Goal: Task Accomplishment & Management: Use online tool/utility

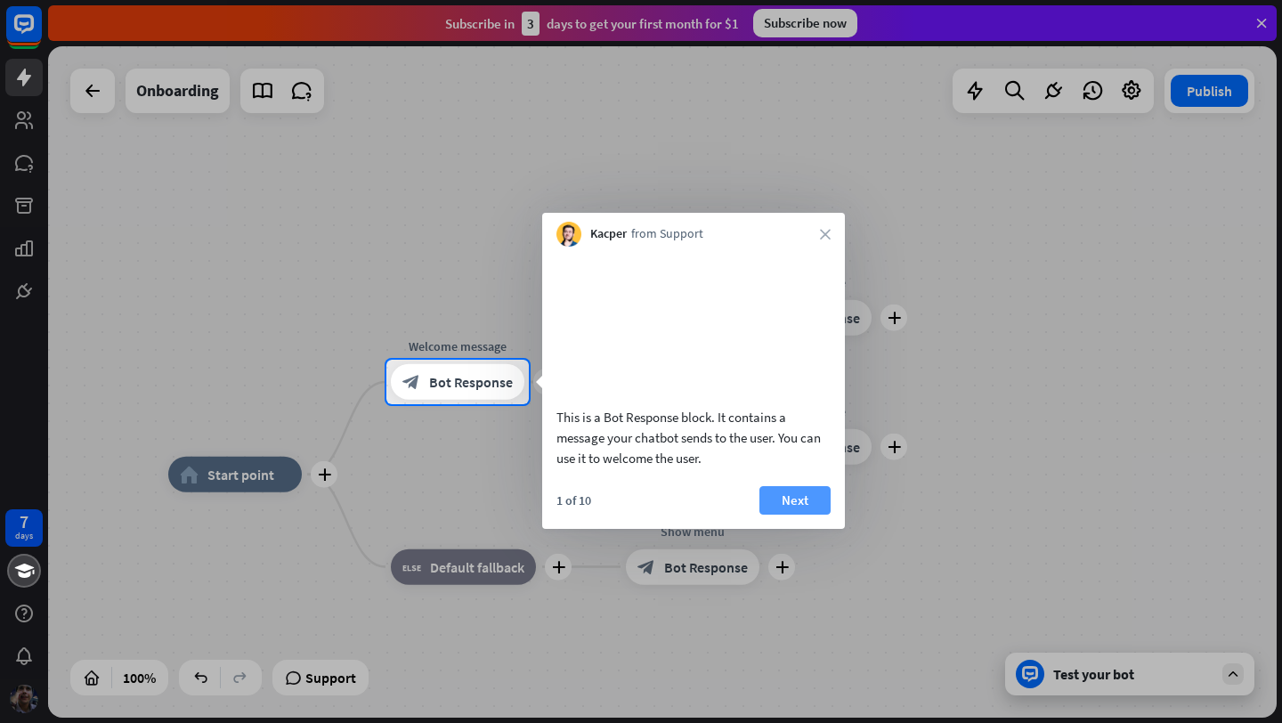
click at [799, 515] on button "Next" at bounding box center [794, 500] width 71 height 28
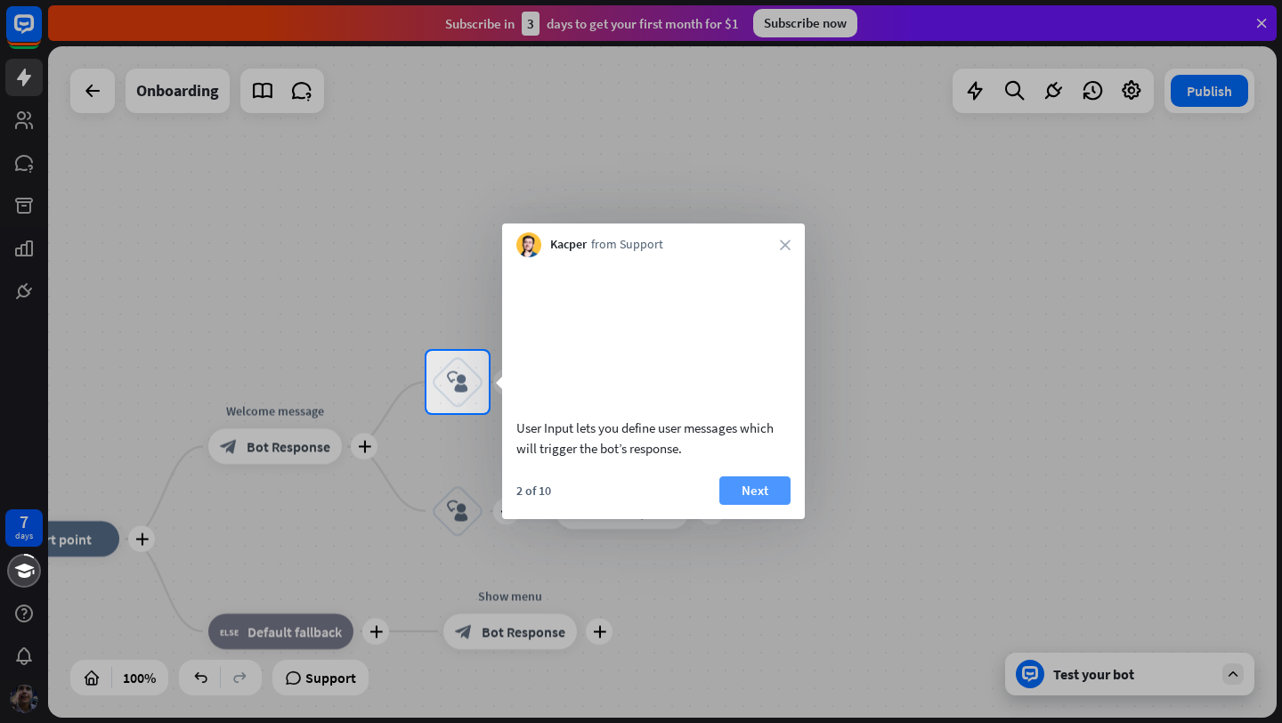
click at [762, 505] on button "Next" at bounding box center [754, 490] width 71 height 28
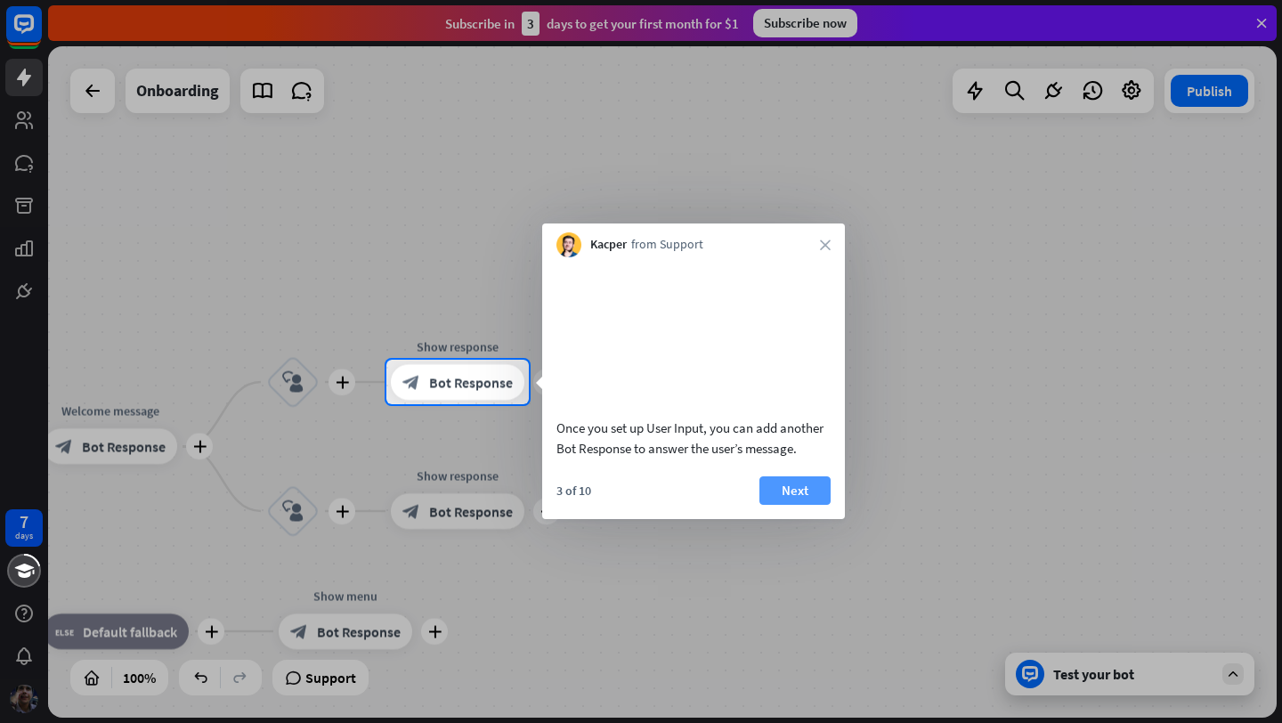
click at [786, 505] on button "Next" at bounding box center [794, 490] width 71 height 28
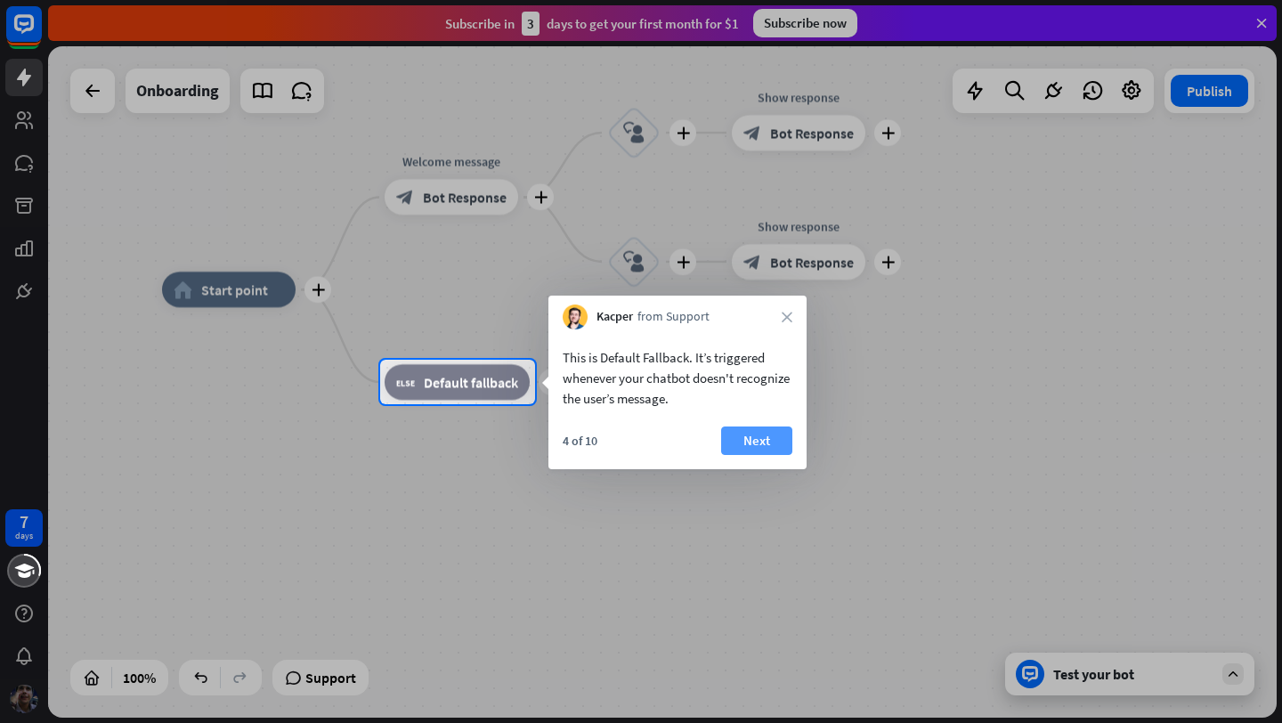
click at [755, 441] on button "Next" at bounding box center [756, 440] width 71 height 28
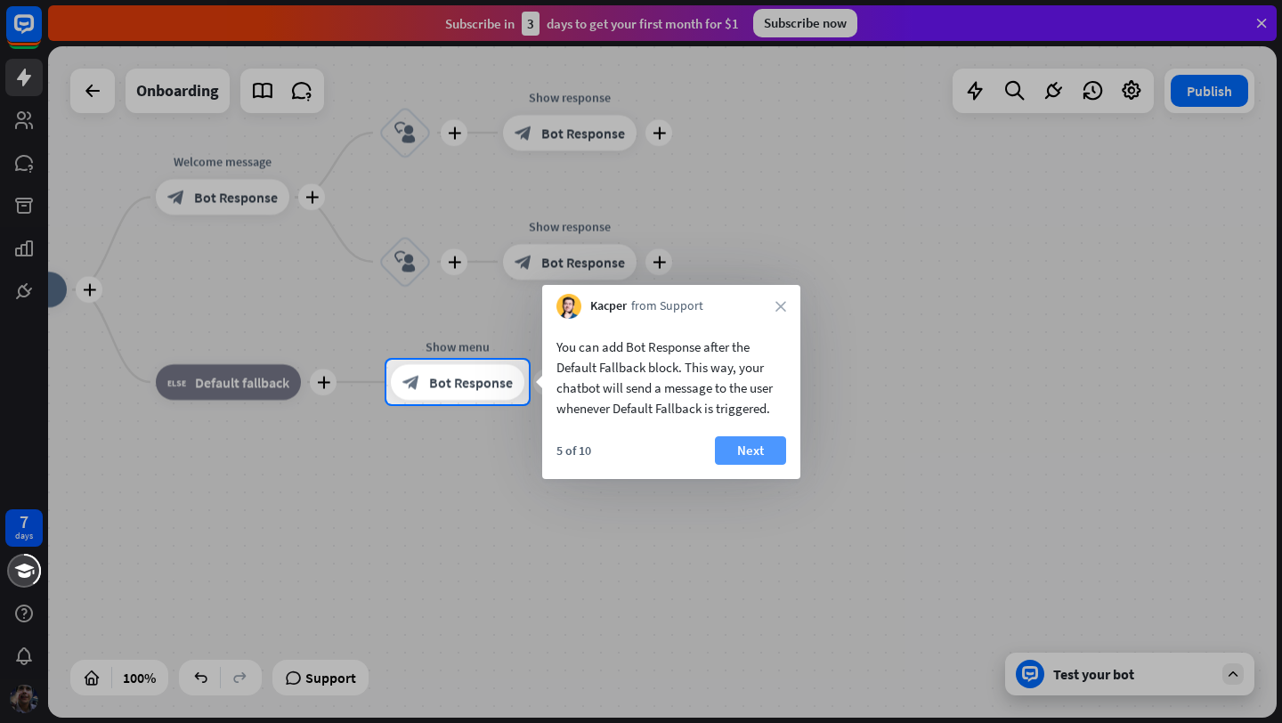
click at [749, 452] on button "Next" at bounding box center [750, 450] width 71 height 28
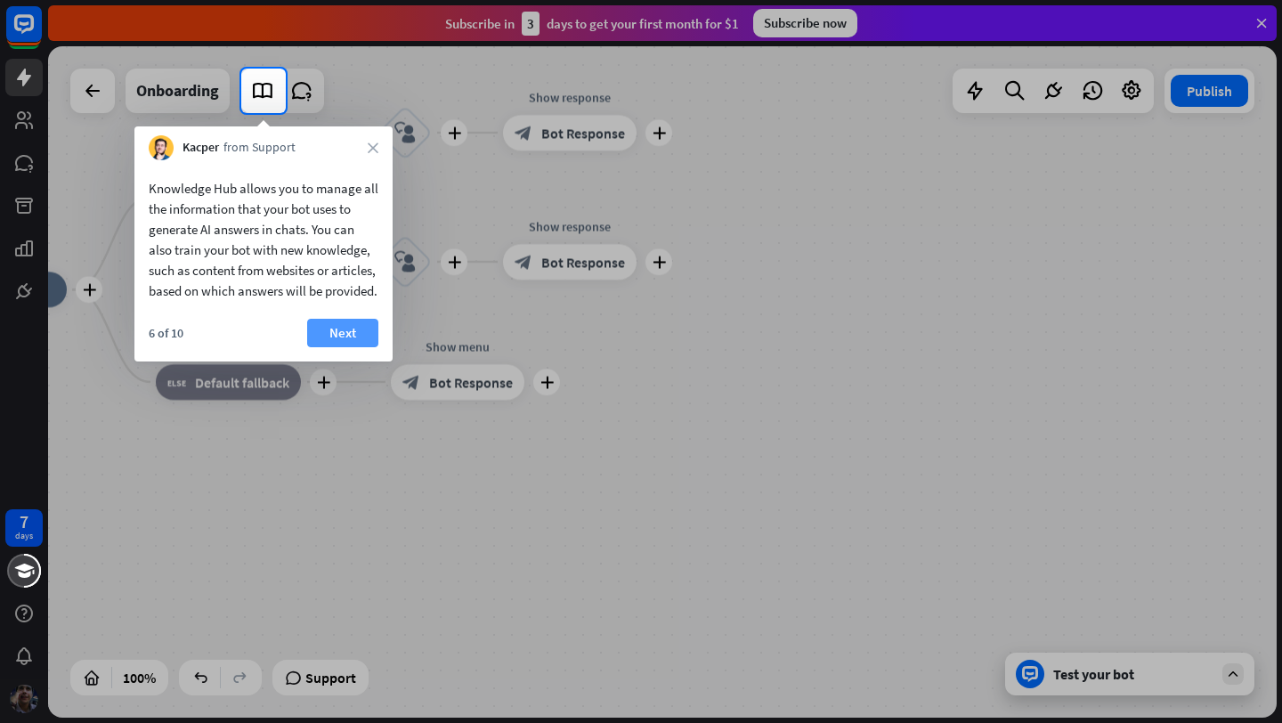
click at [349, 347] on button "Next" at bounding box center [342, 333] width 71 height 28
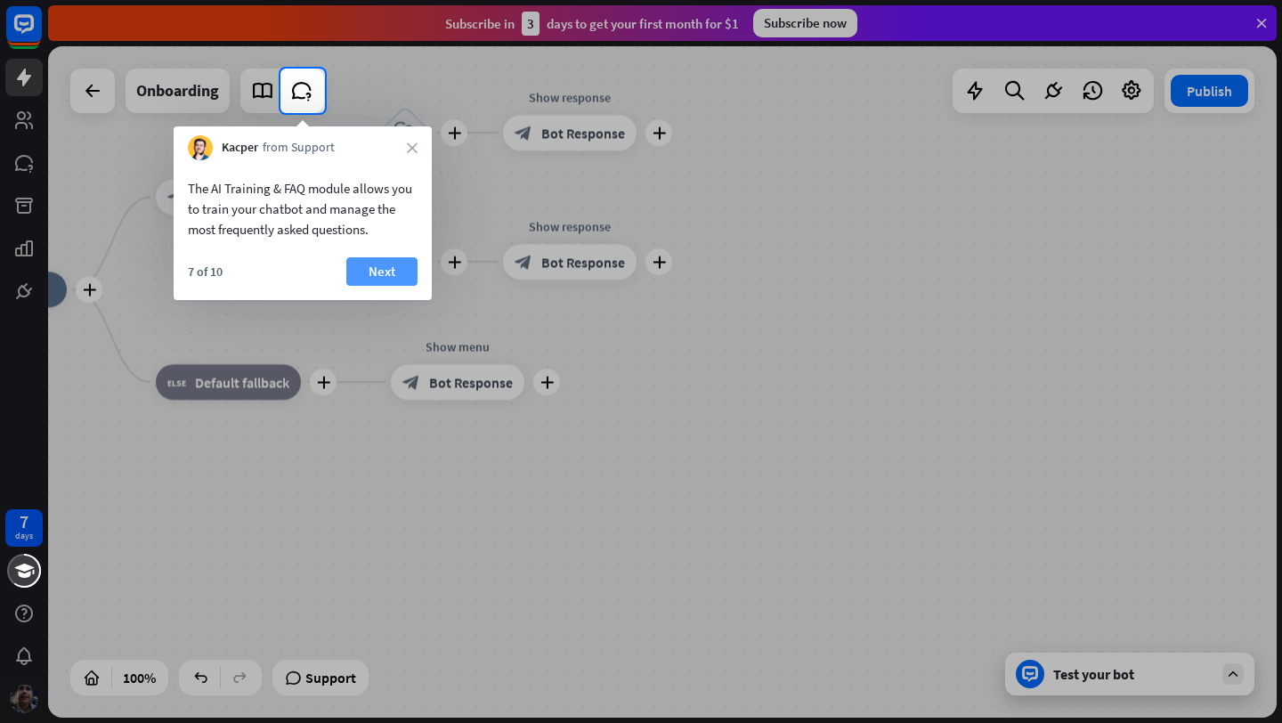
click at [373, 276] on button "Next" at bounding box center [381, 271] width 71 height 28
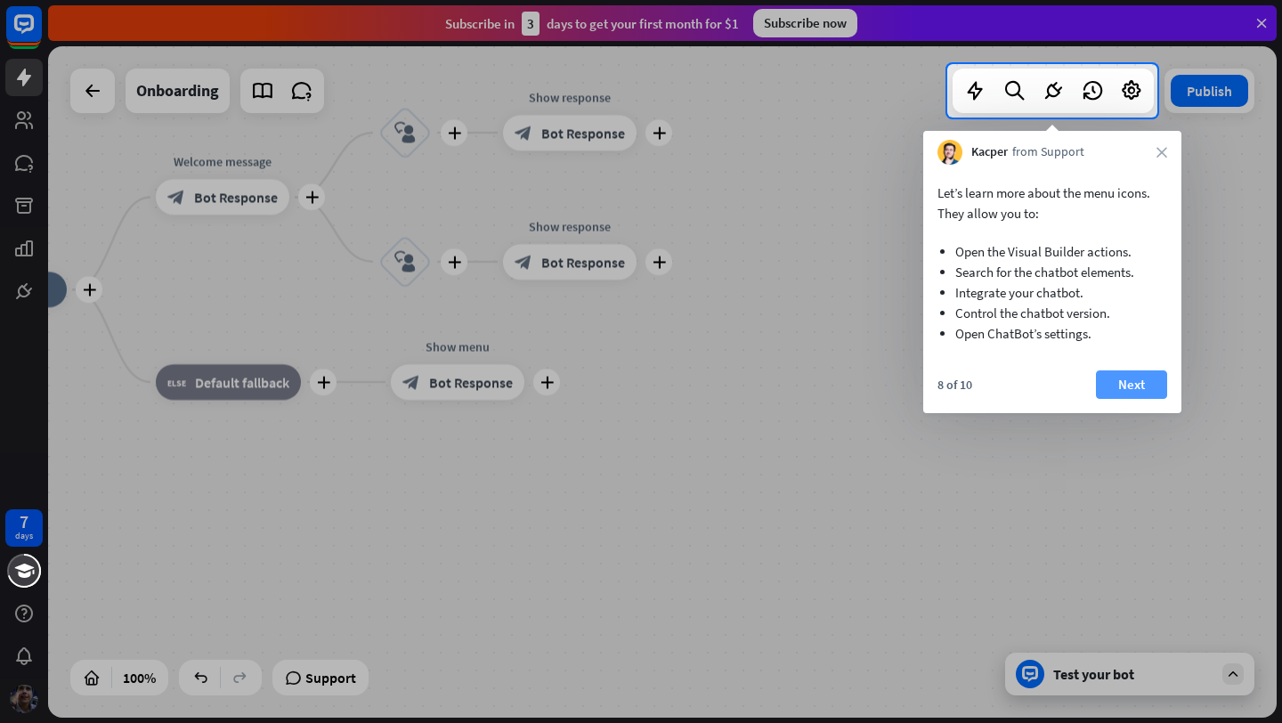
click at [1132, 387] on button "Next" at bounding box center [1131, 384] width 71 height 28
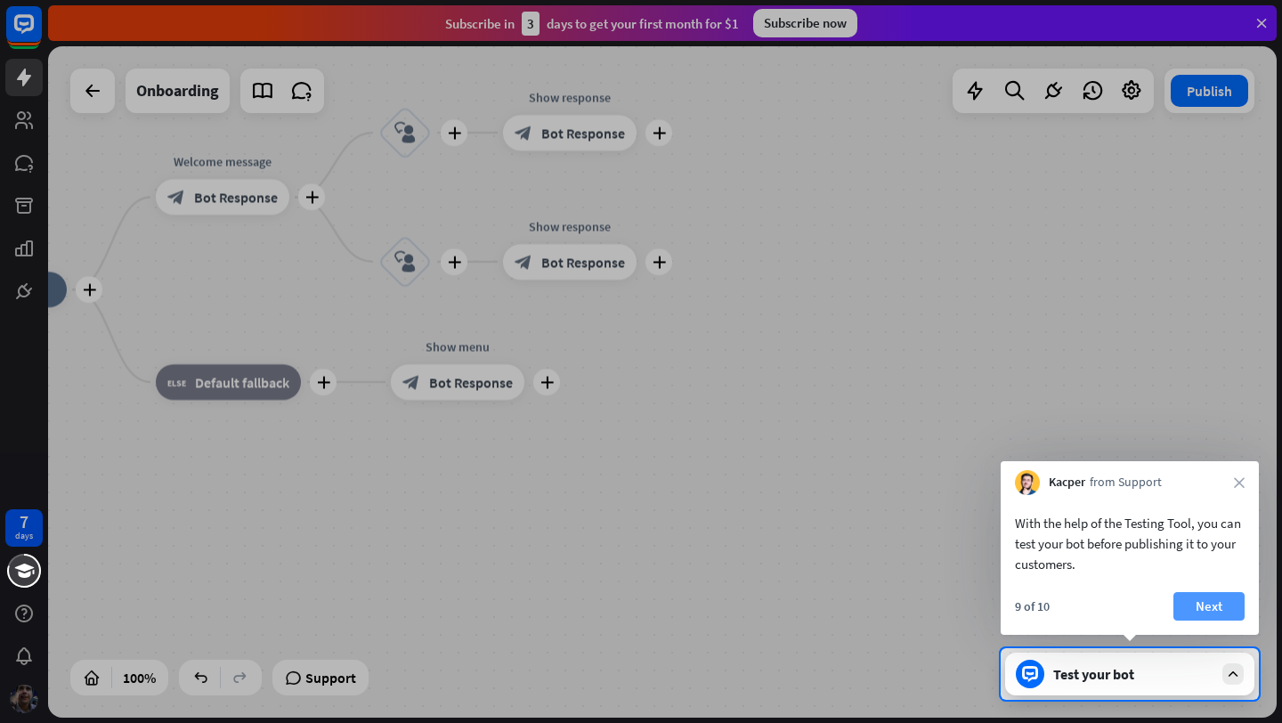
click at [1203, 607] on button "Next" at bounding box center [1208, 606] width 71 height 28
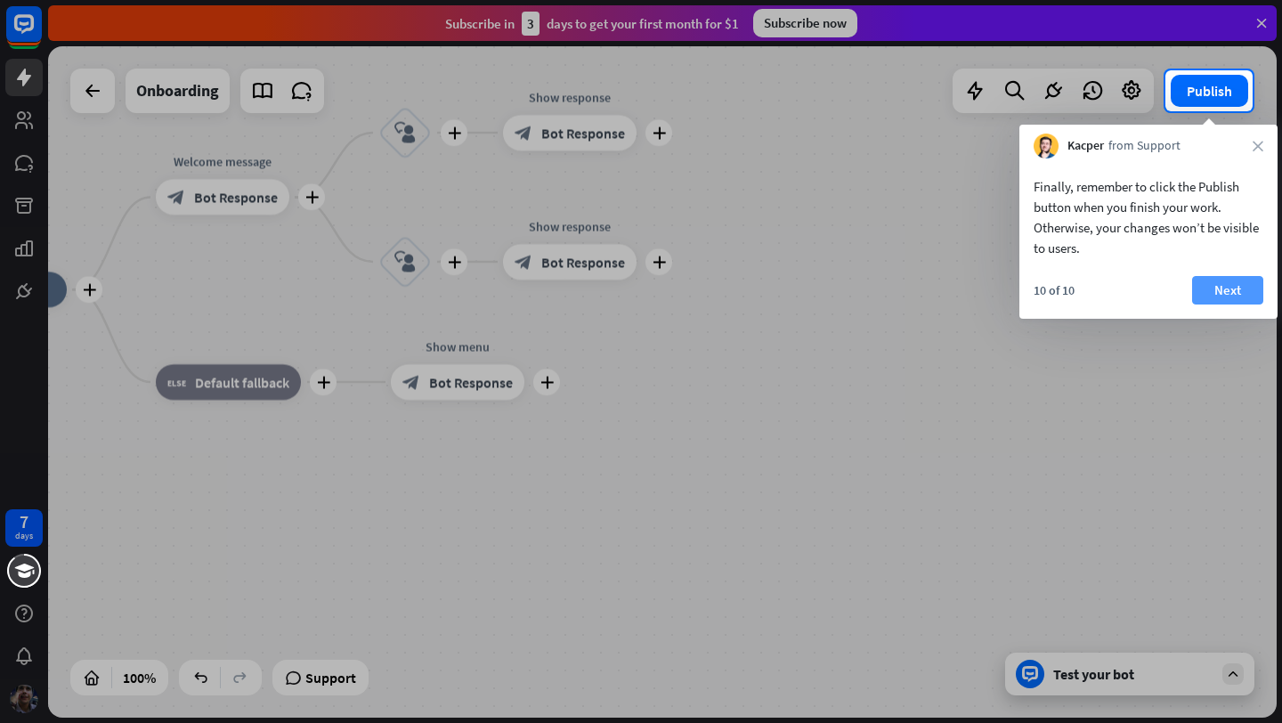
click at [1229, 296] on button "Next" at bounding box center [1227, 290] width 71 height 28
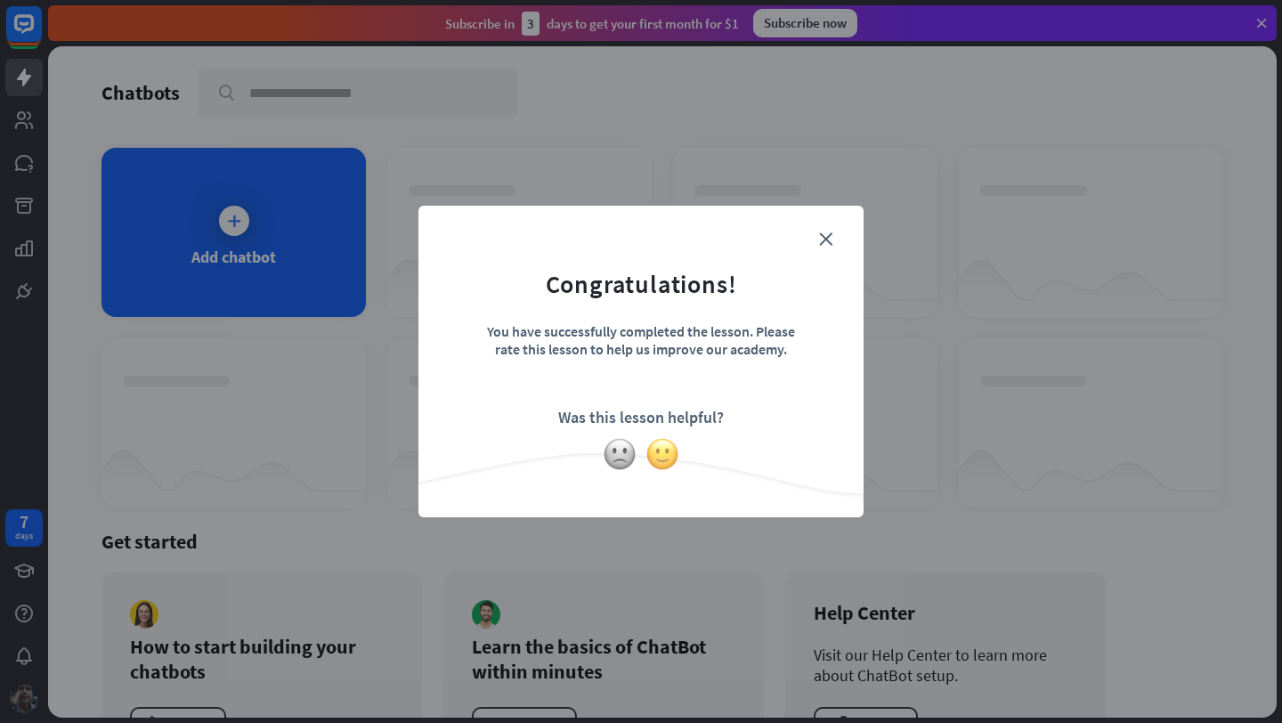
click at [656, 458] on img at bounding box center [662, 454] width 34 height 34
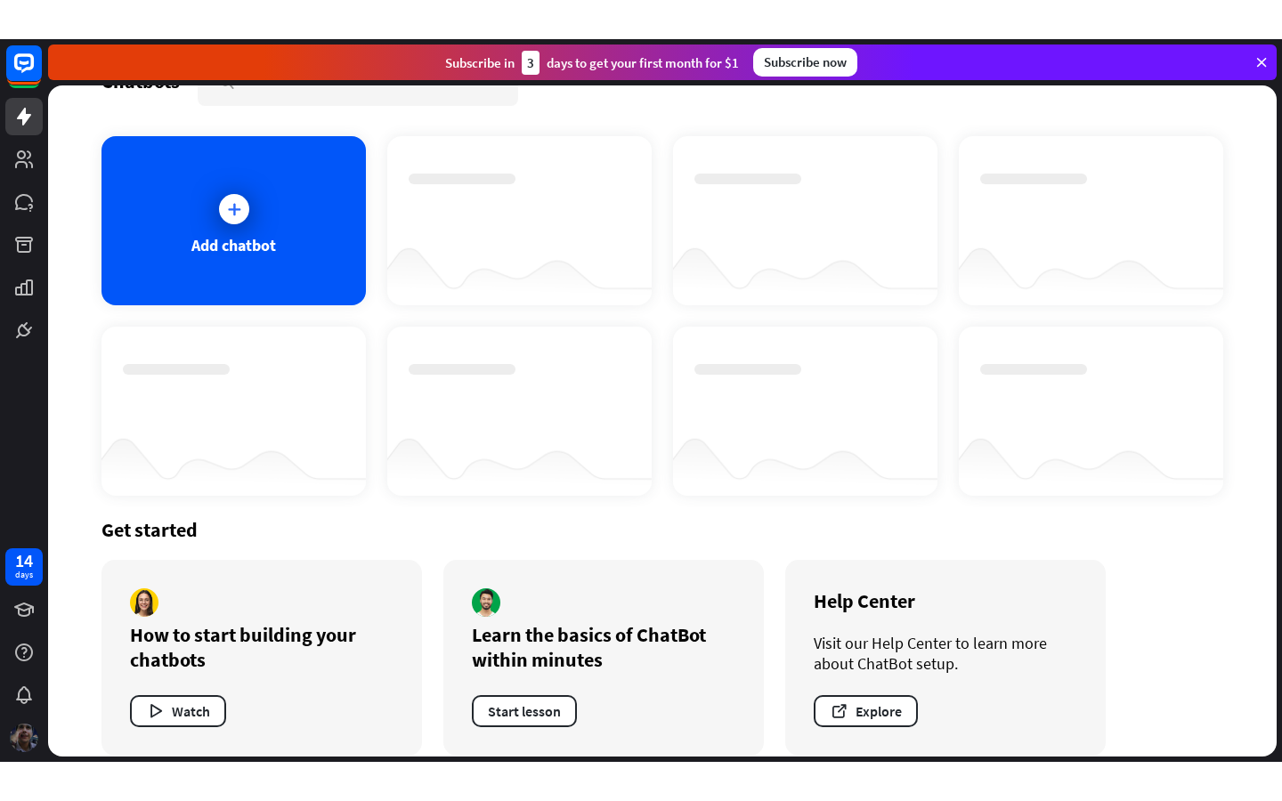
scroll to position [50, 0]
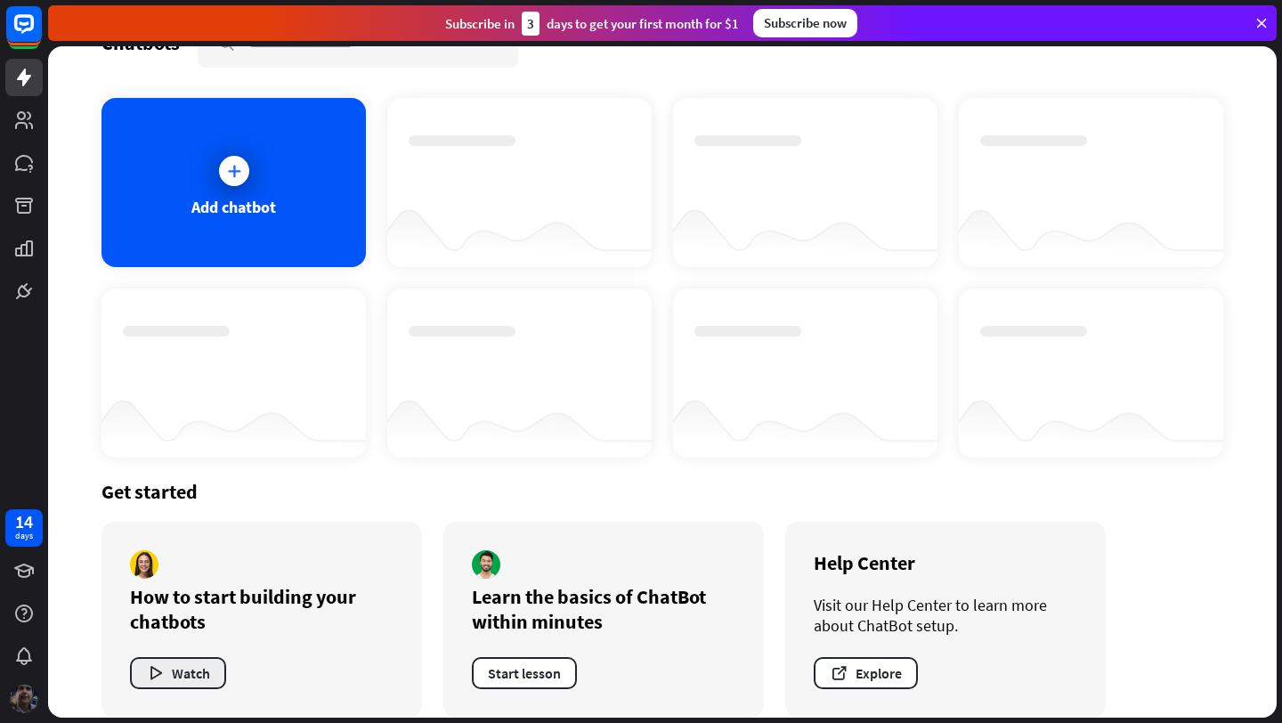
click at [196, 670] on button "Watch" at bounding box center [178, 673] width 96 height 32
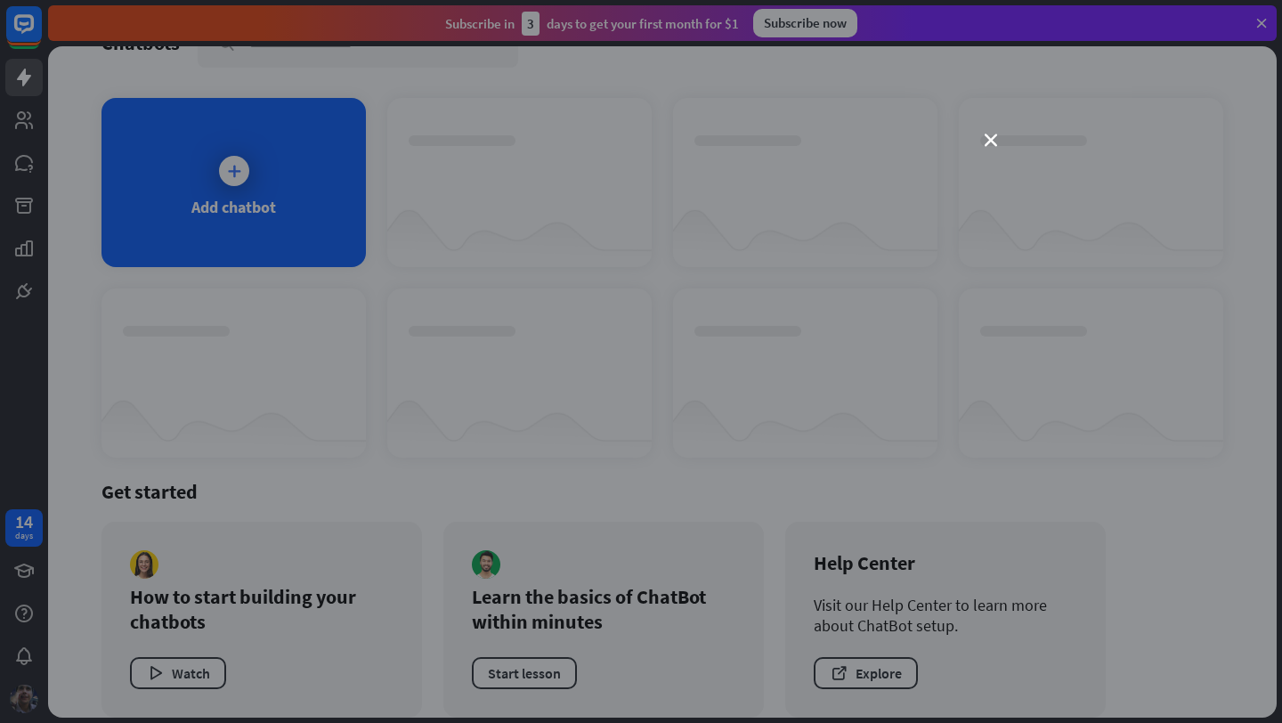
scroll to position [0, 0]
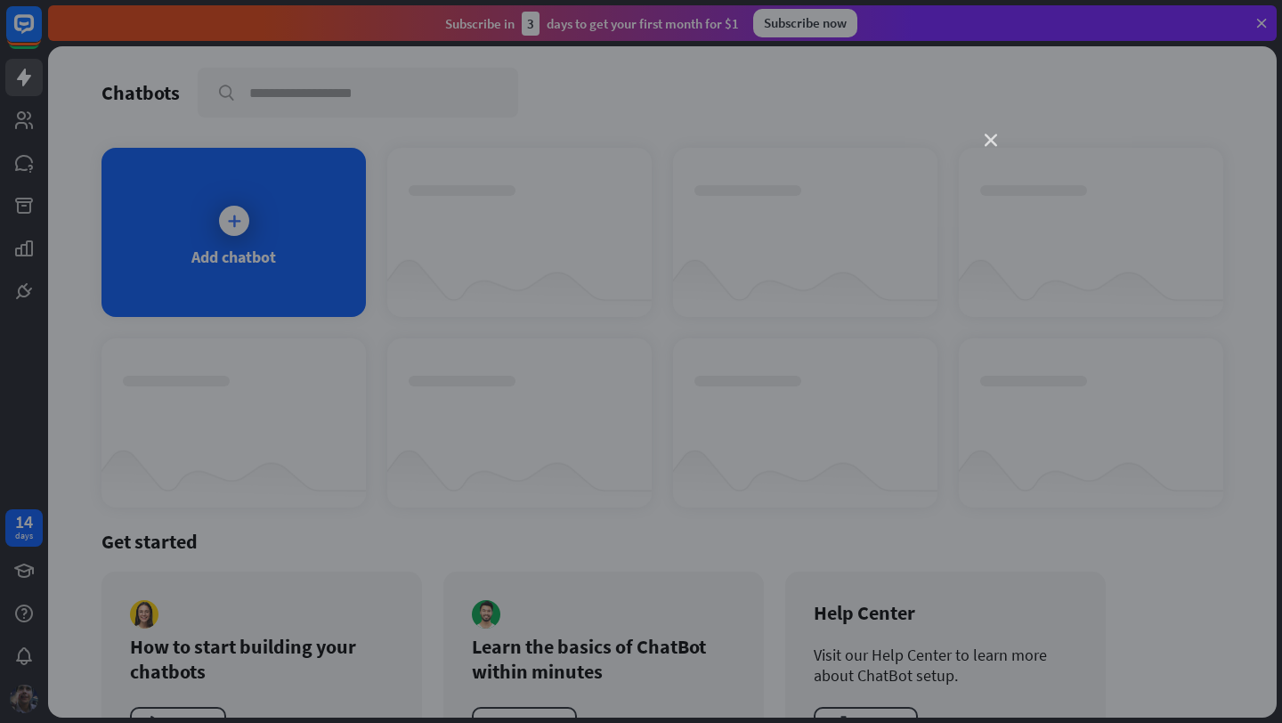
click at [993, 142] on icon "close" at bounding box center [991, 140] width 12 height 12
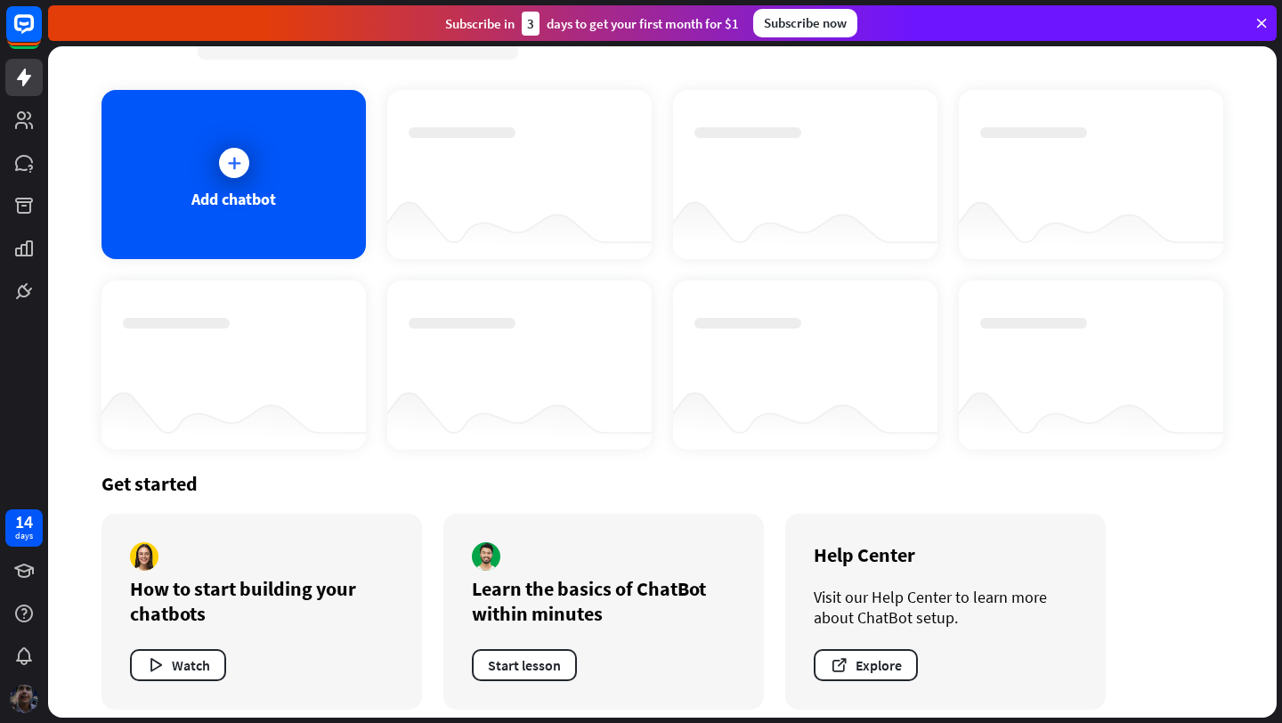
scroll to position [71, 0]
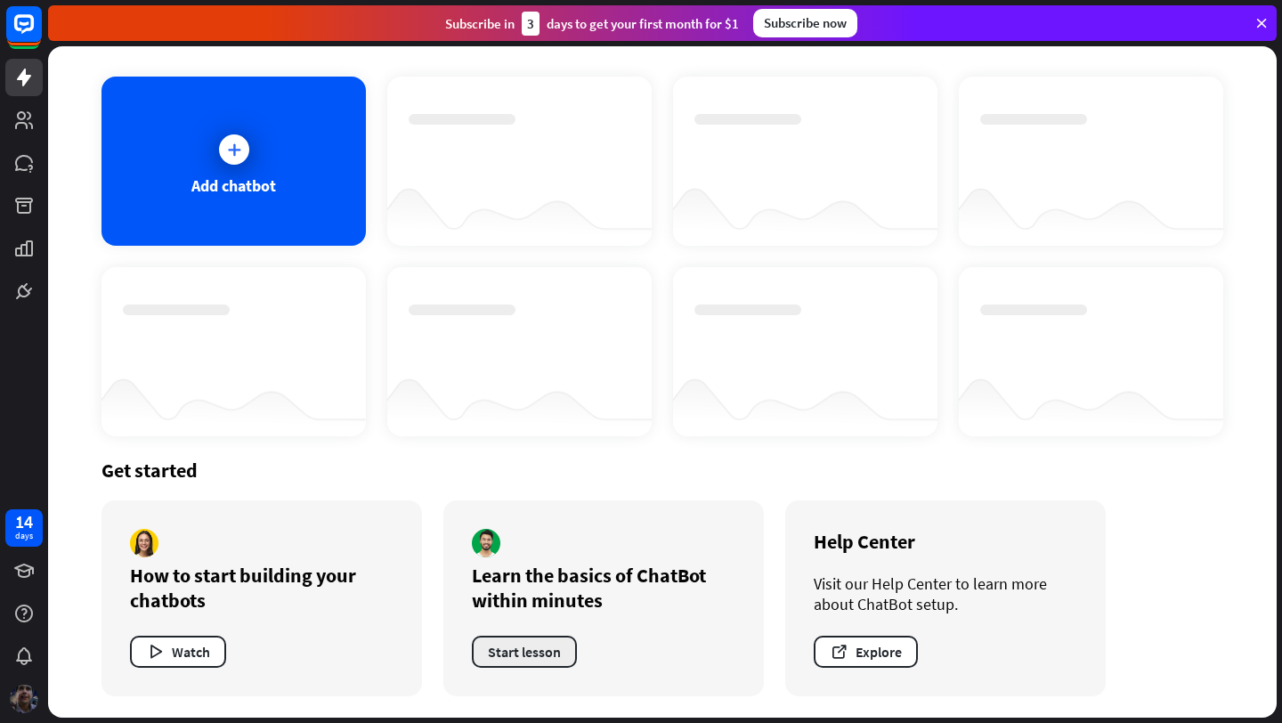
click at [530, 652] on button "Start lesson" at bounding box center [524, 652] width 105 height 32
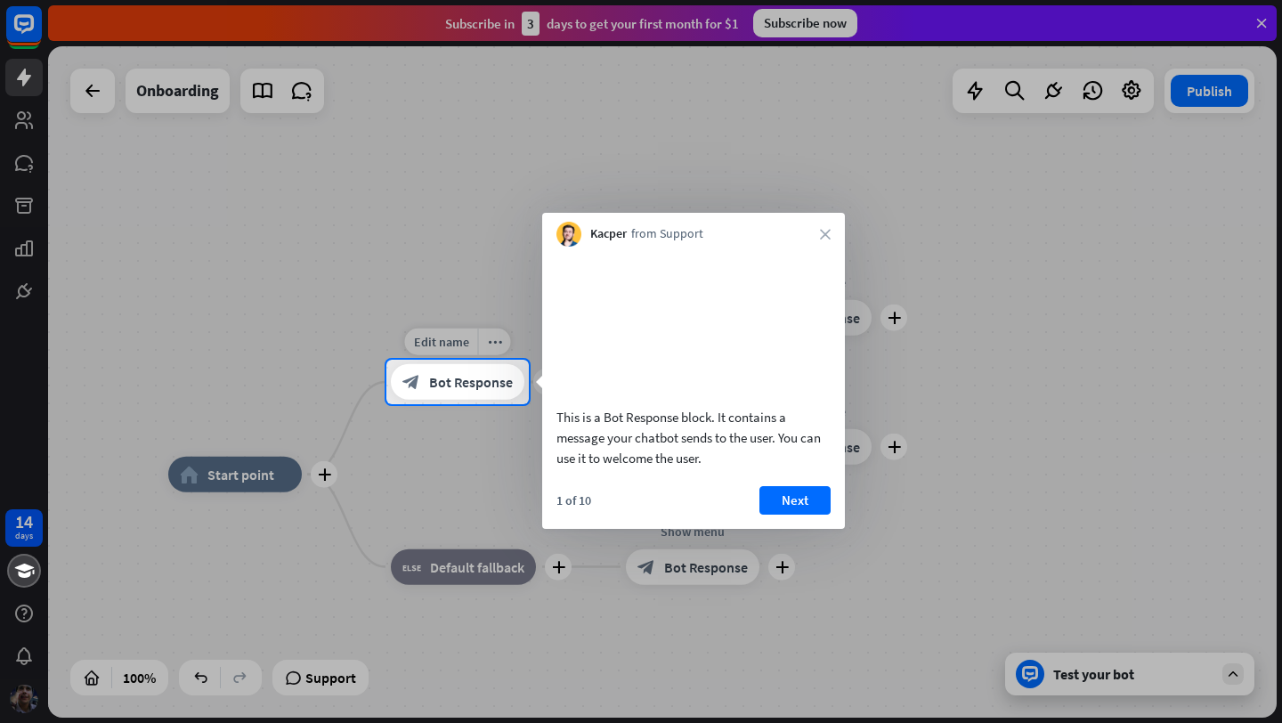
click at [466, 391] on div "block_bot_response Bot Response" at bounding box center [458, 382] width 134 height 36
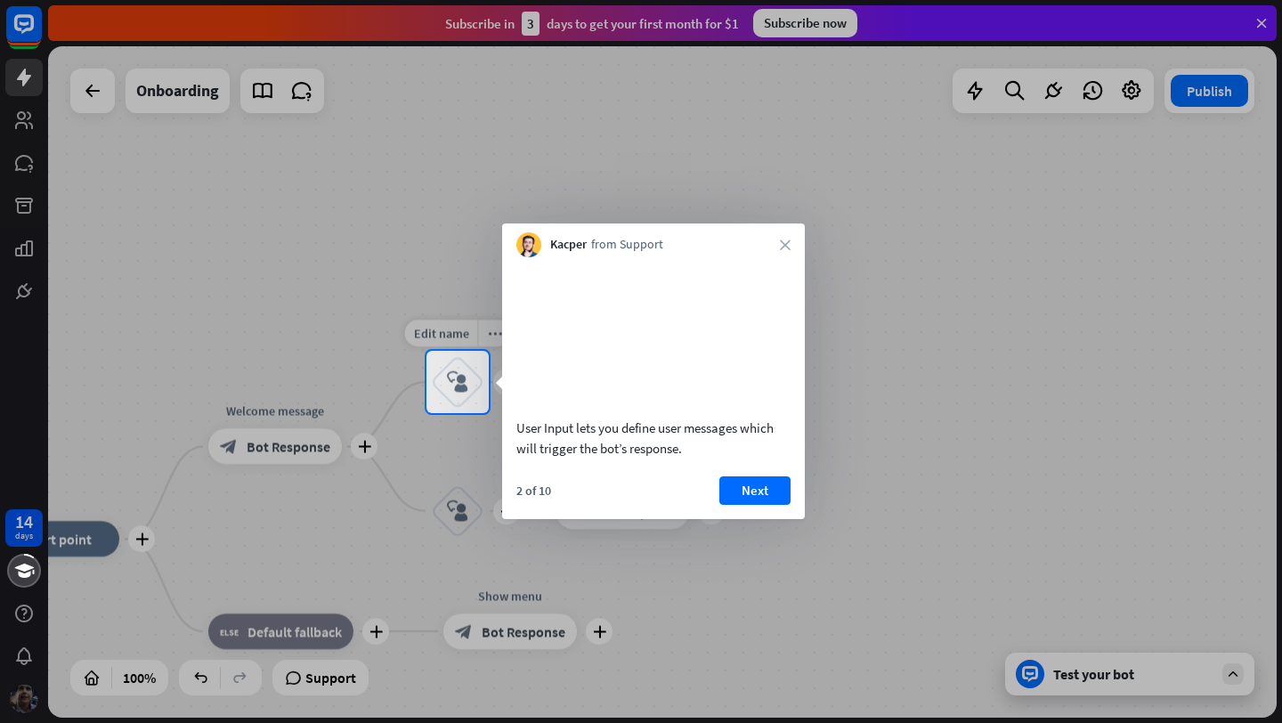
click at [461, 393] on div "block_user_input" at bounding box center [457, 381] width 53 height 53
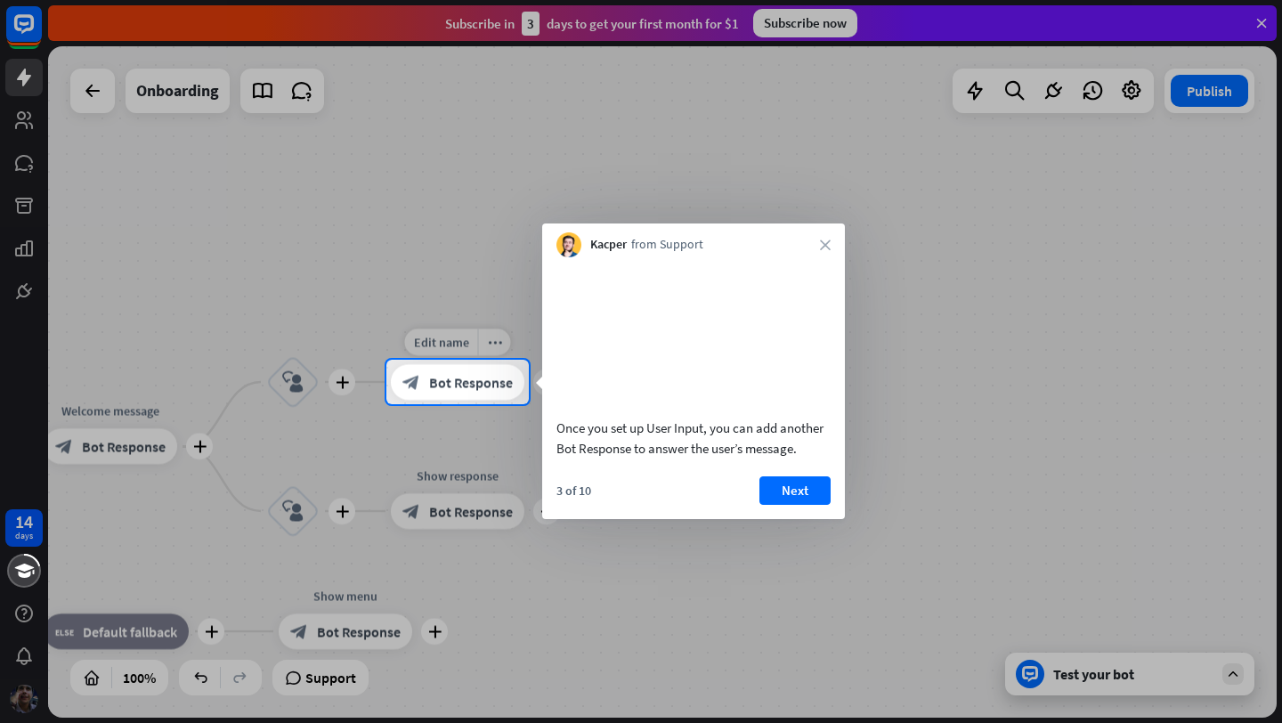
click at [462, 393] on div "block_bot_response Bot Response" at bounding box center [458, 382] width 134 height 36
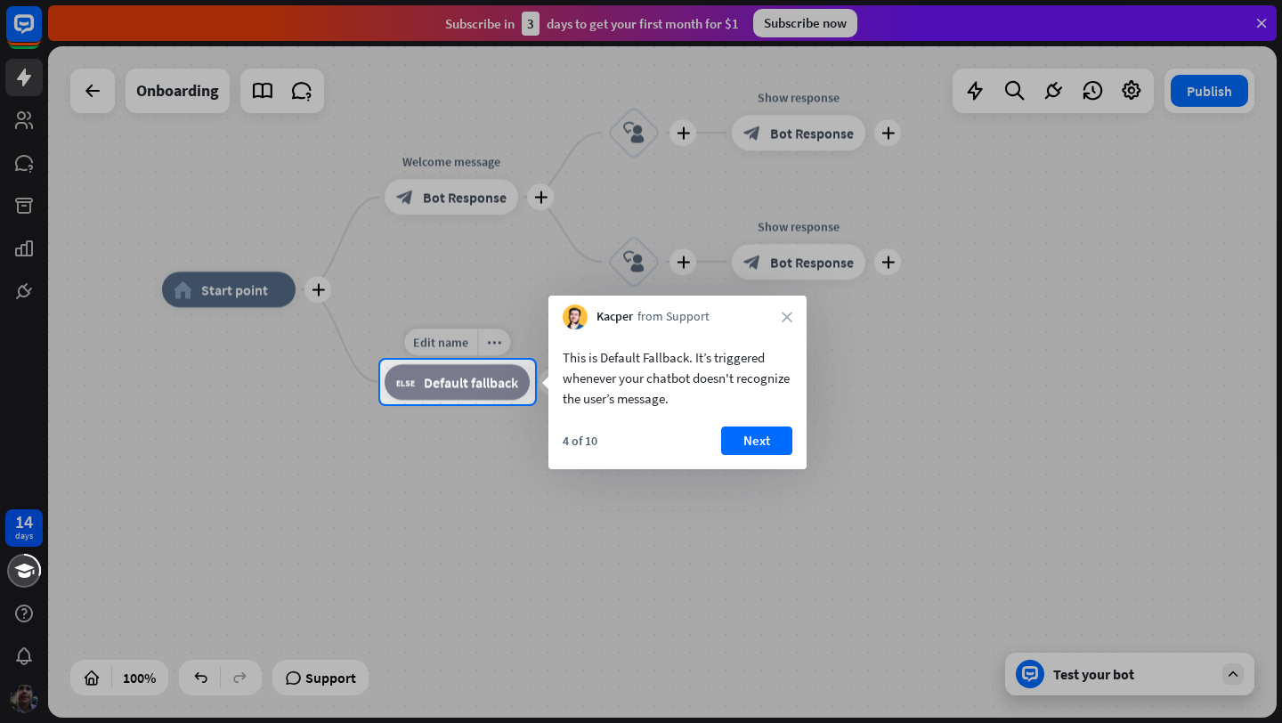
click at [461, 395] on div "block_fallback Default fallback" at bounding box center [457, 382] width 145 height 36
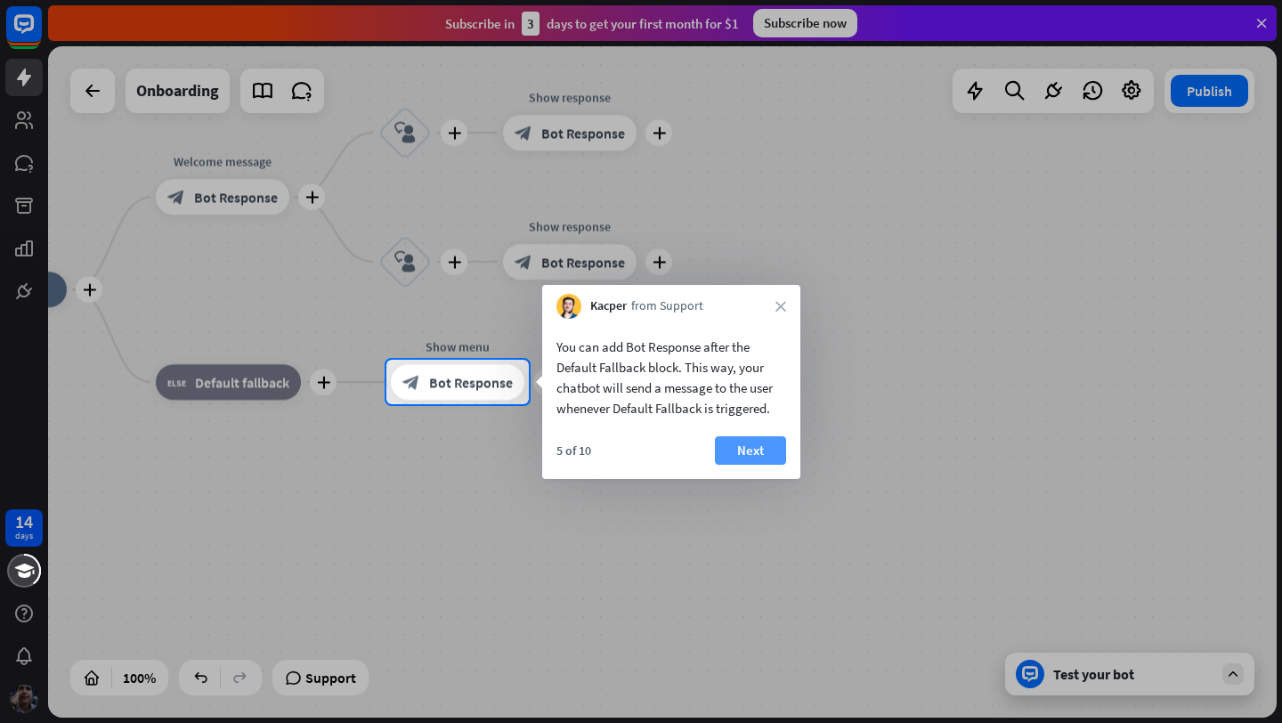
click at [740, 456] on button "Next" at bounding box center [750, 450] width 71 height 28
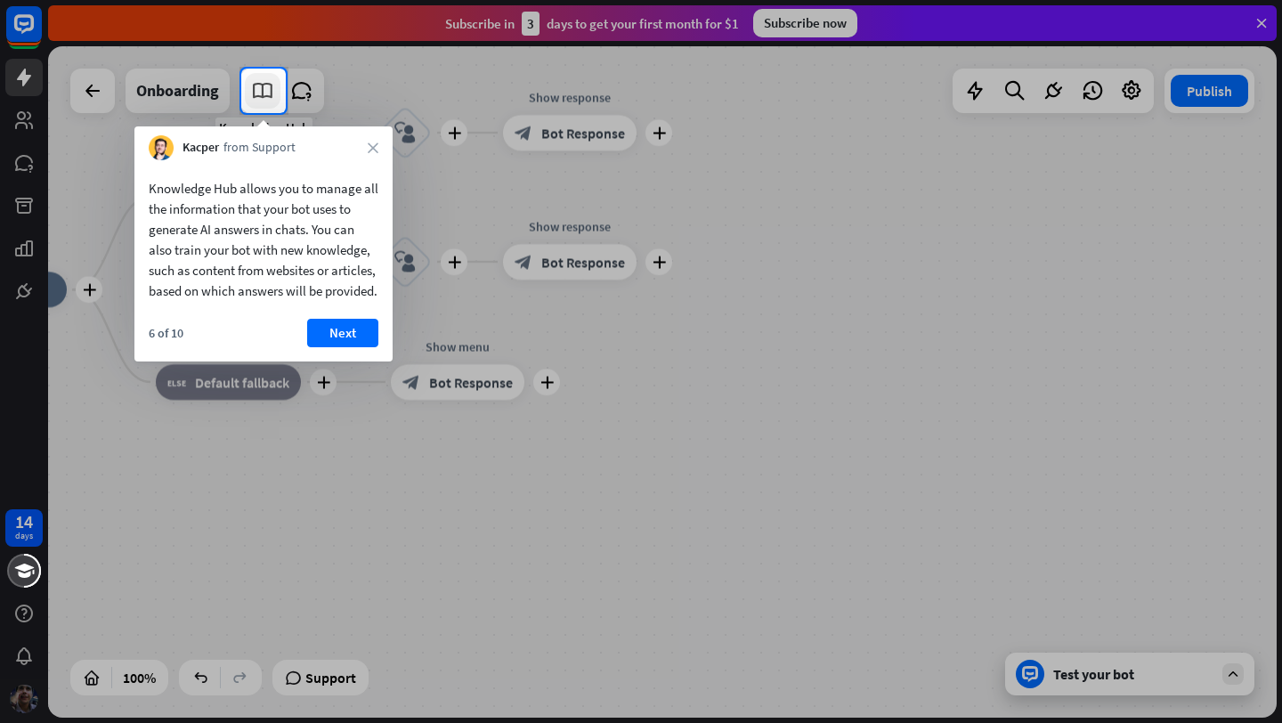
click at [253, 95] on icon at bounding box center [262, 90] width 23 height 23
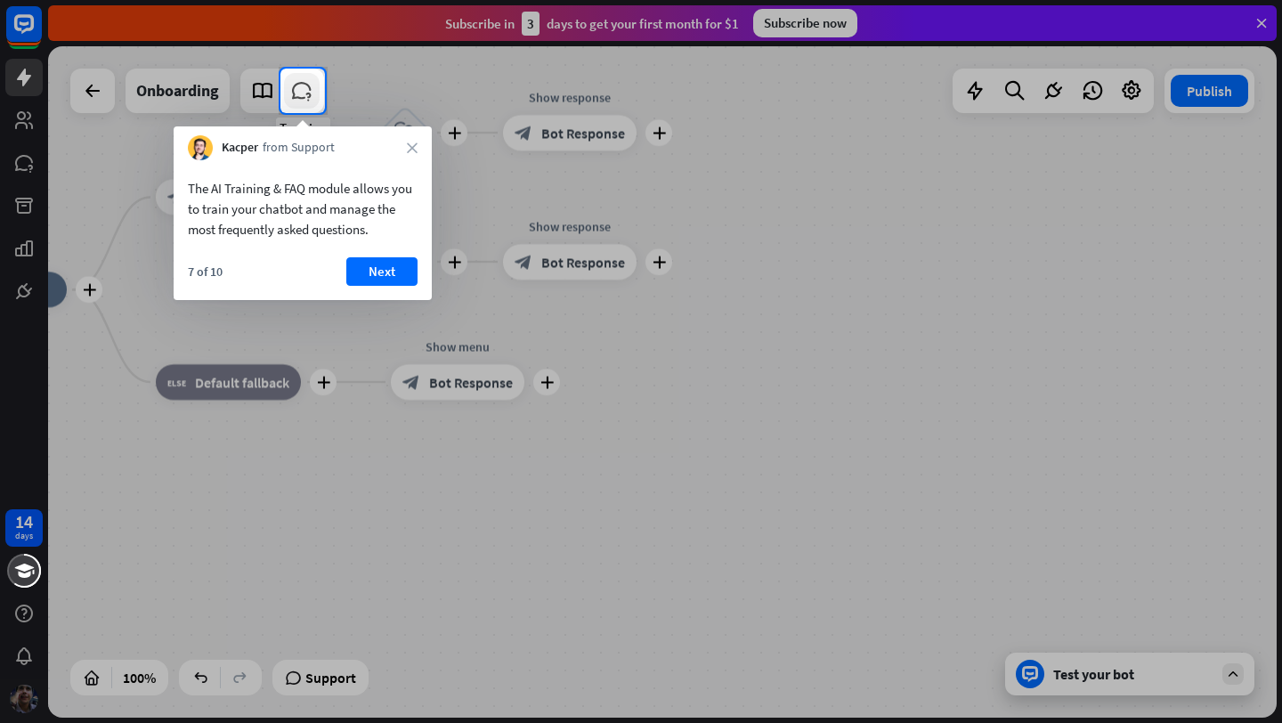
click at [301, 94] on icon at bounding box center [301, 90] width 23 height 23
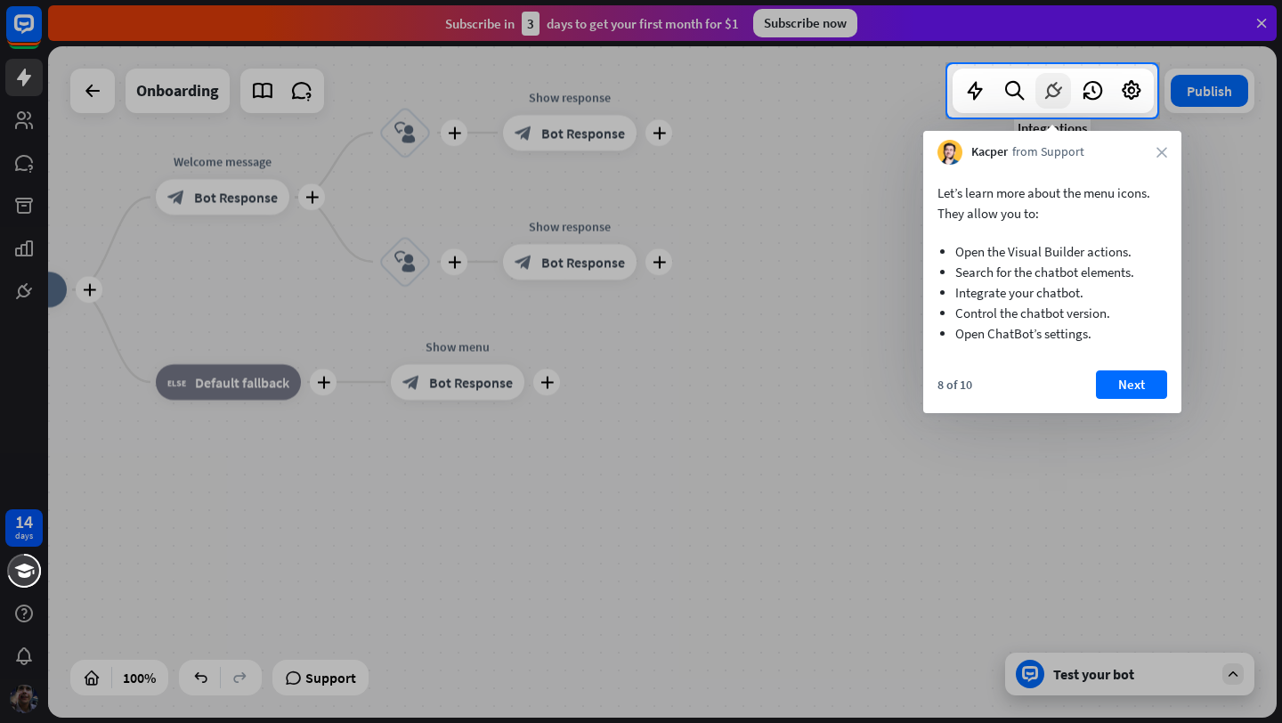
click at [1062, 94] on icon at bounding box center [1052, 90] width 23 height 23
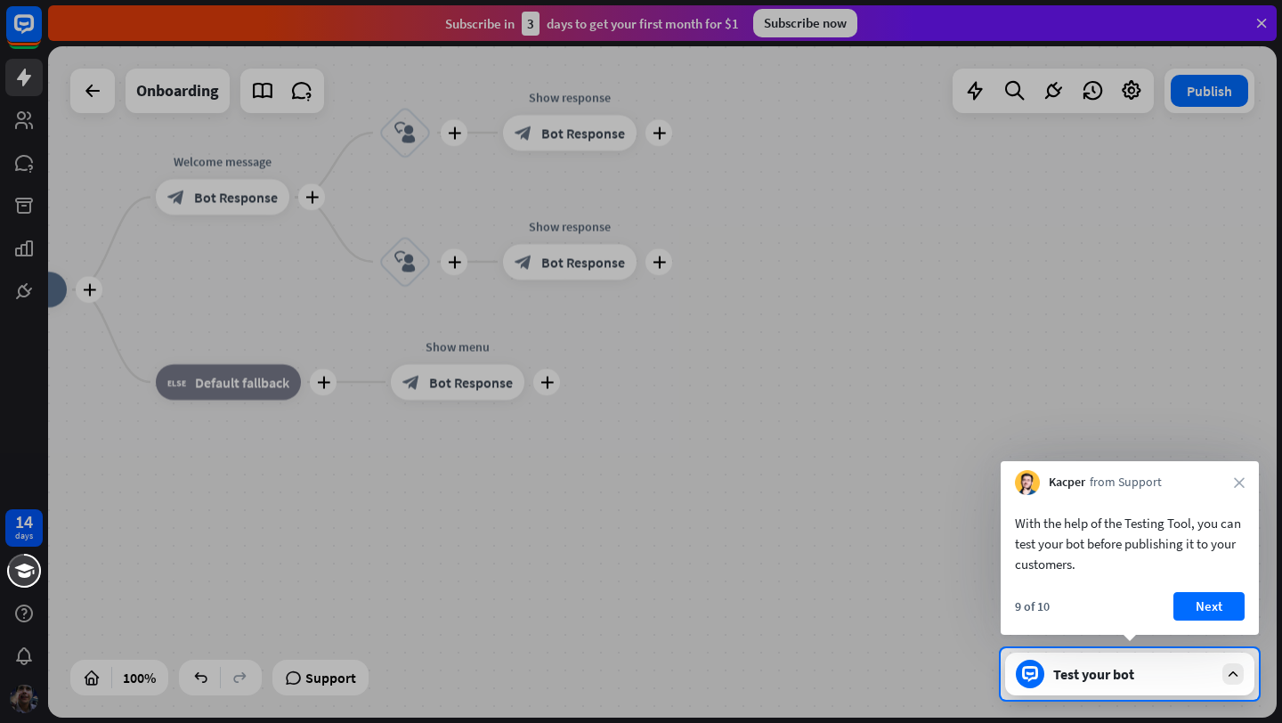
click at [1166, 669] on div "Test your bot" at bounding box center [1133, 674] width 160 height 18
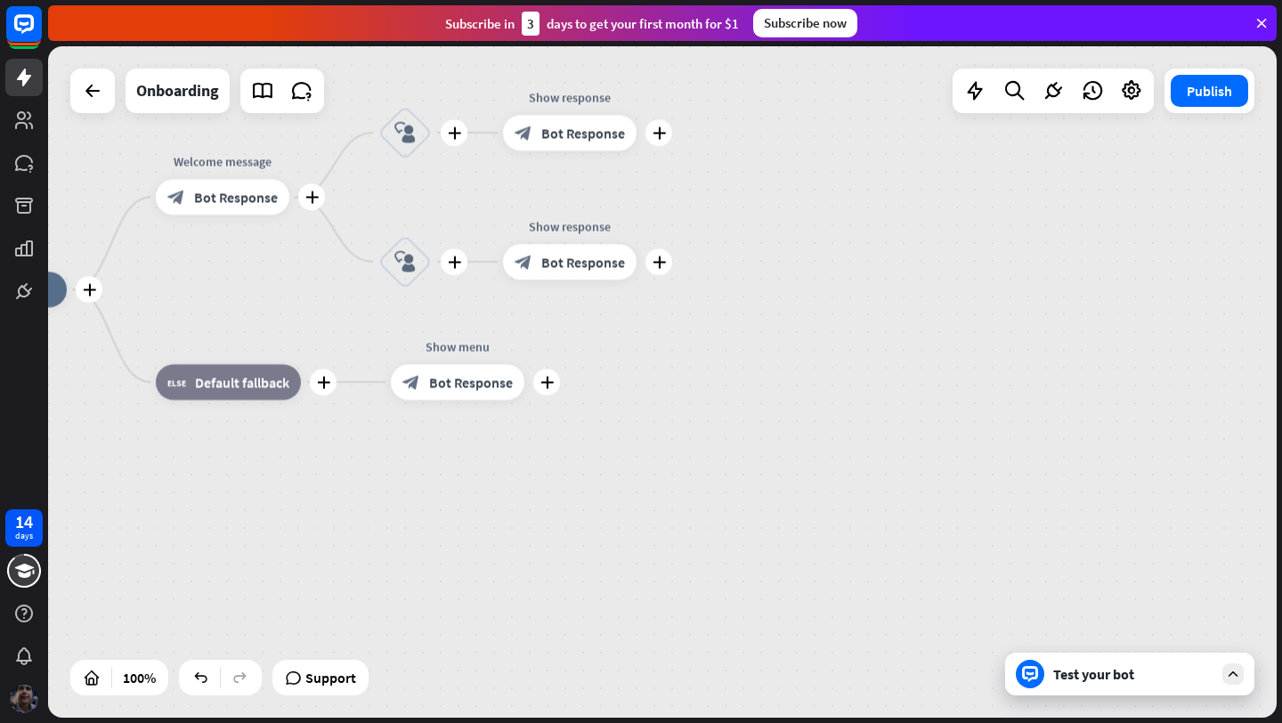
click at [1104, 667] on div "Test your bot" at bounding box center [1133, 674] width 160 height 18
click at [1238, 675] on icon at bounding box center [1233, 674] width 16 height 16
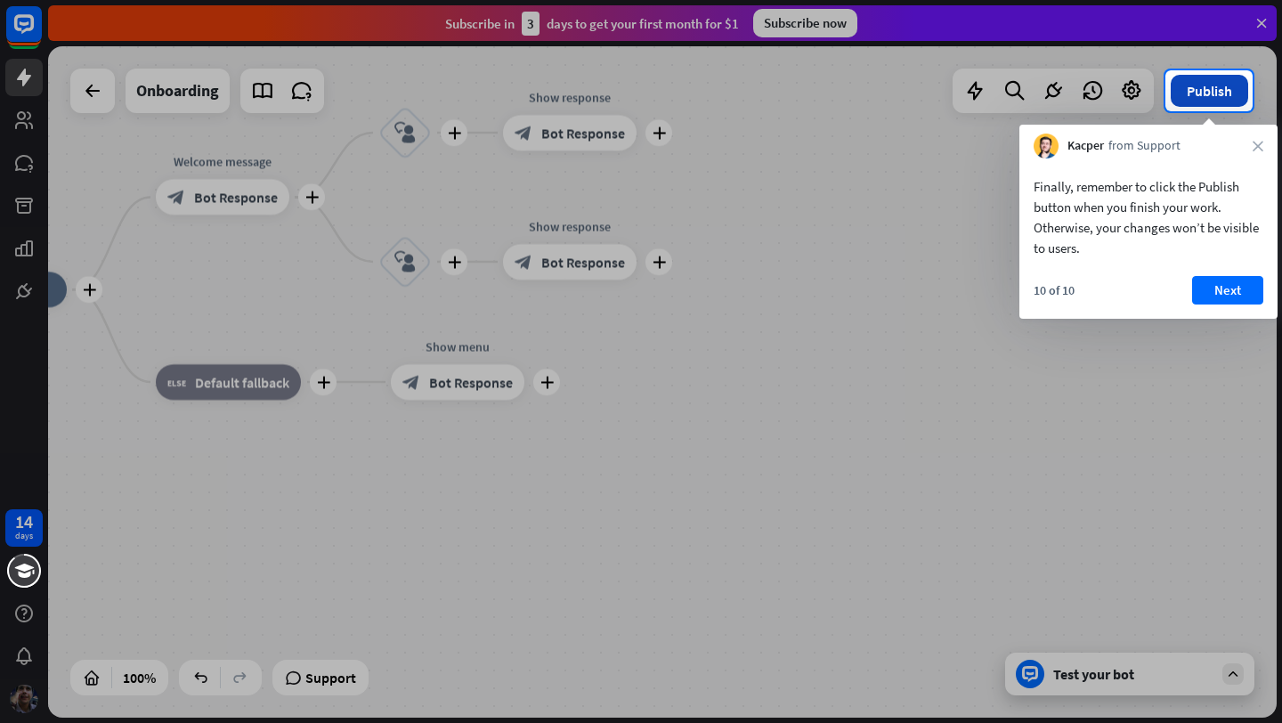
click at [1211, 93] on button "Publish" at bounding box center [1209, 91] width 77 height 32
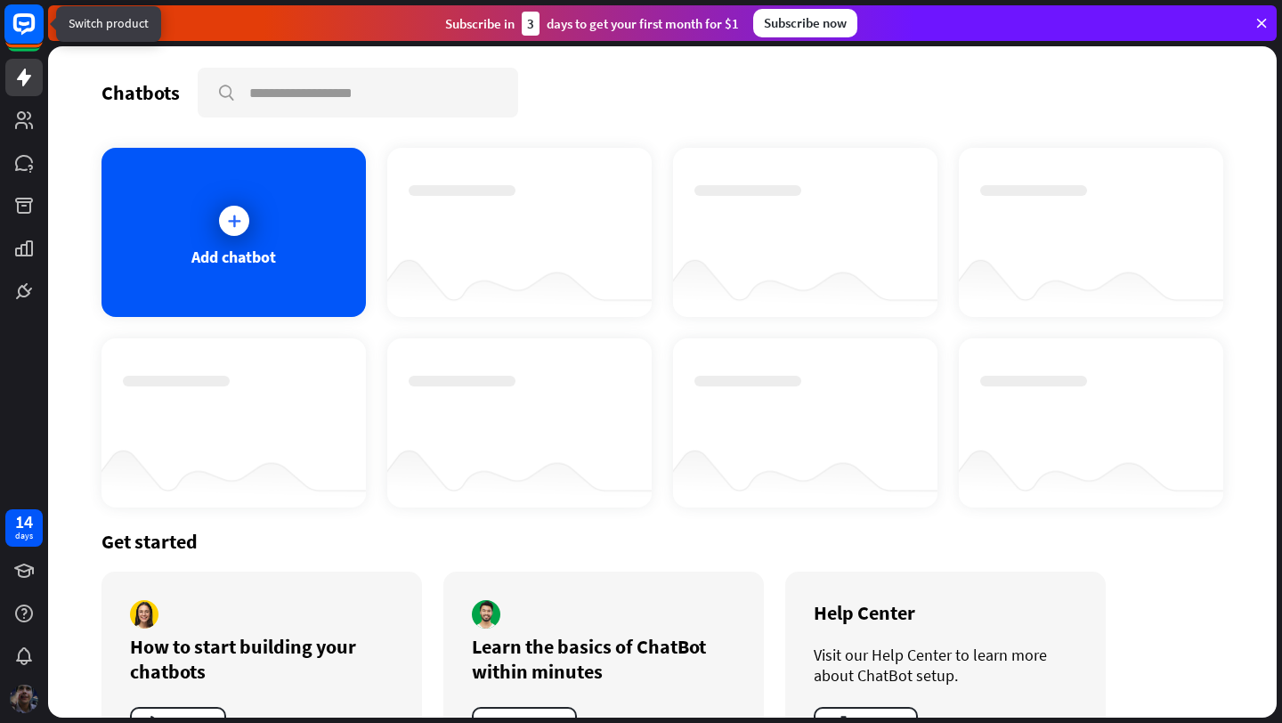
click at [29, 29] on icon at bounding box center [23, 23] width 21 height 21
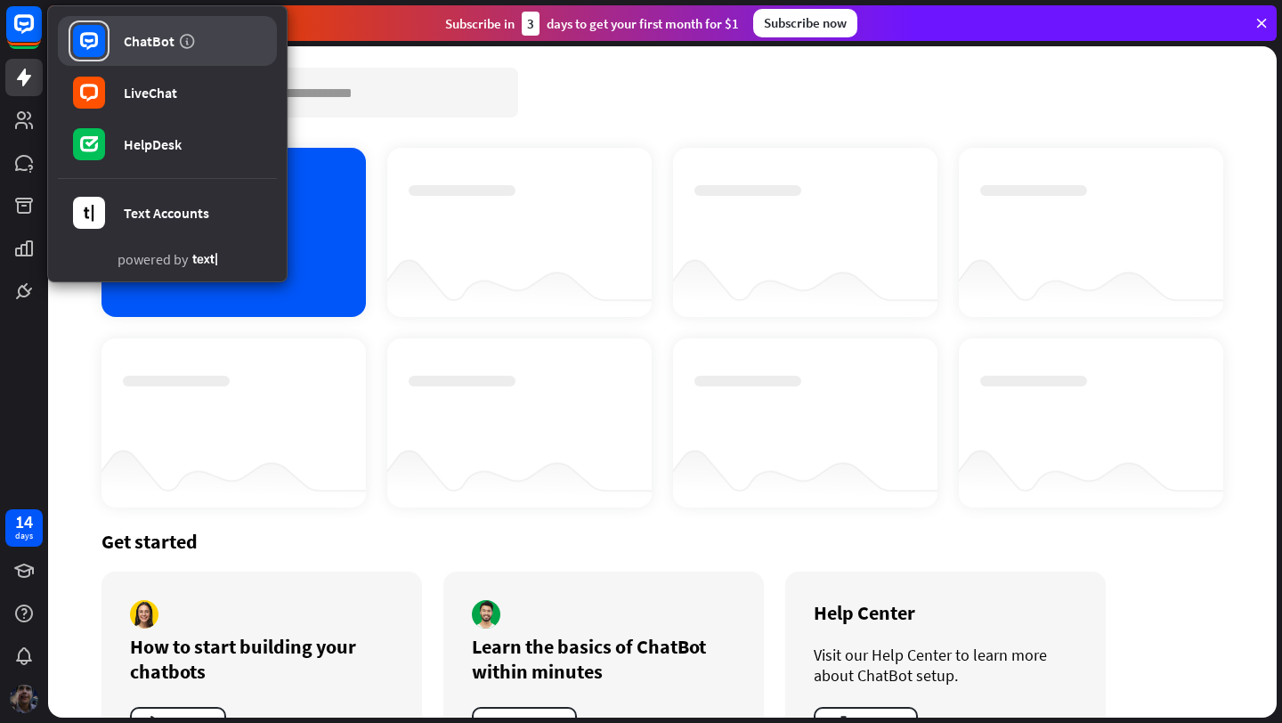
click at [94, 38] on rect at bounding box center [89, 41] width 32 height 32
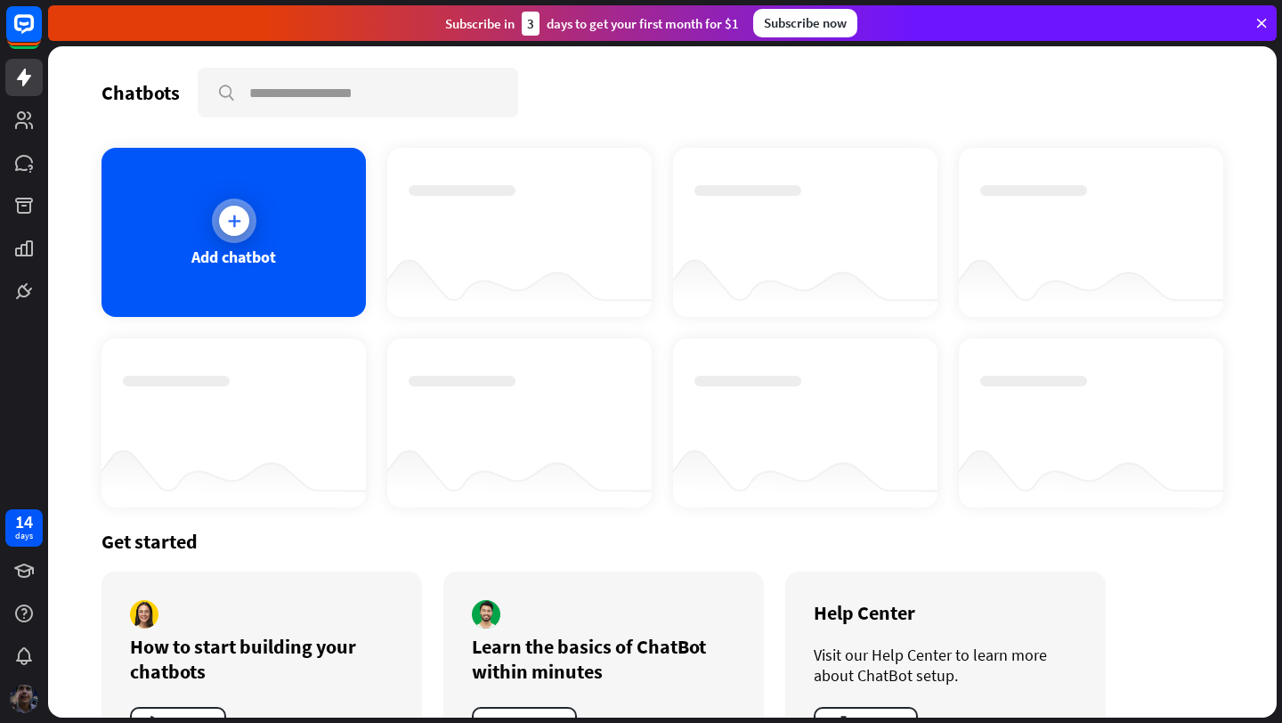
click at [234, 216] on icon at bounding box center [234, 221] width 18 height 18
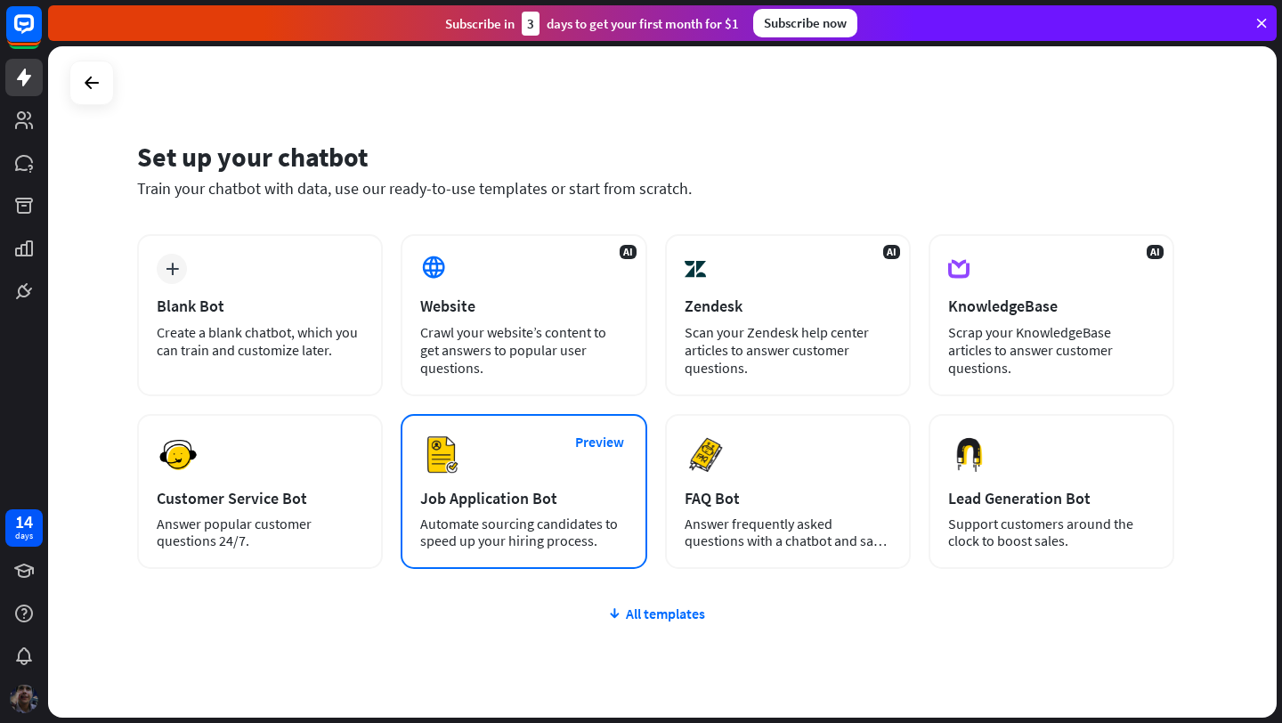
click at [511, 501] on div "Job Application Bot" at bounding box center [523, 498] width 207 height 20
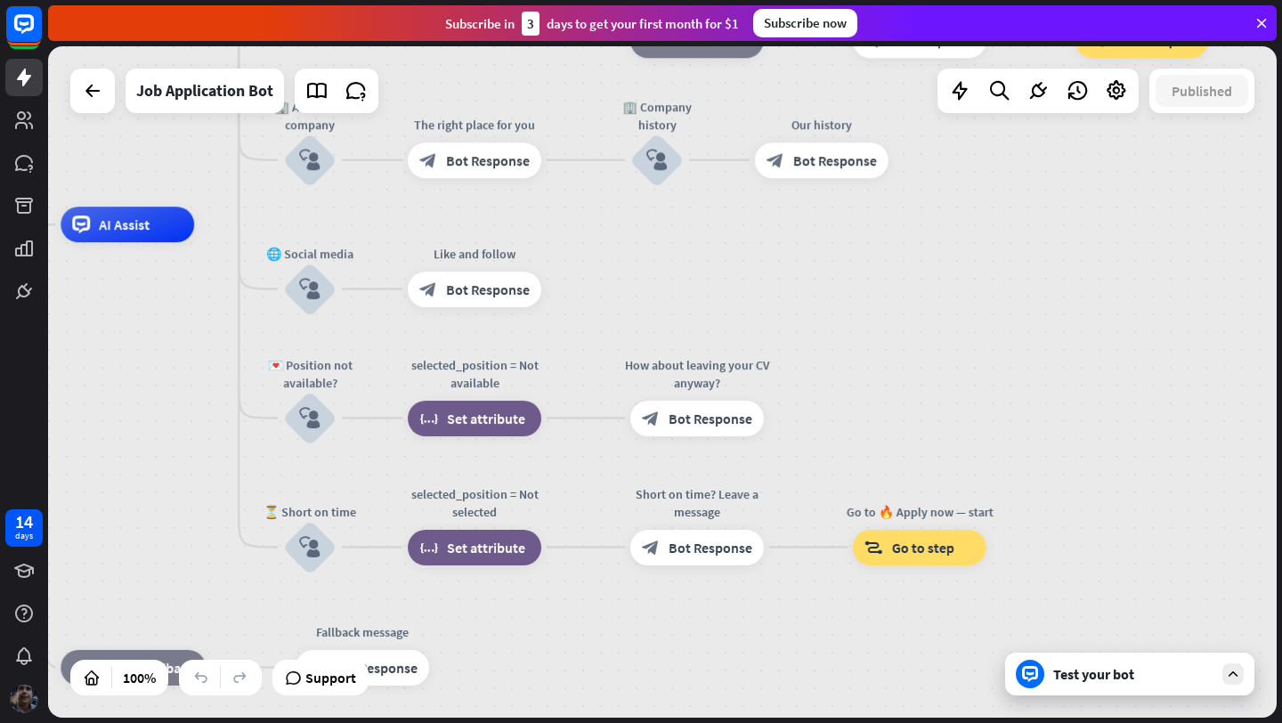
click at [1095, 670] on div "Test your bot" at bounding box center [1133, 674] width 160 height 18
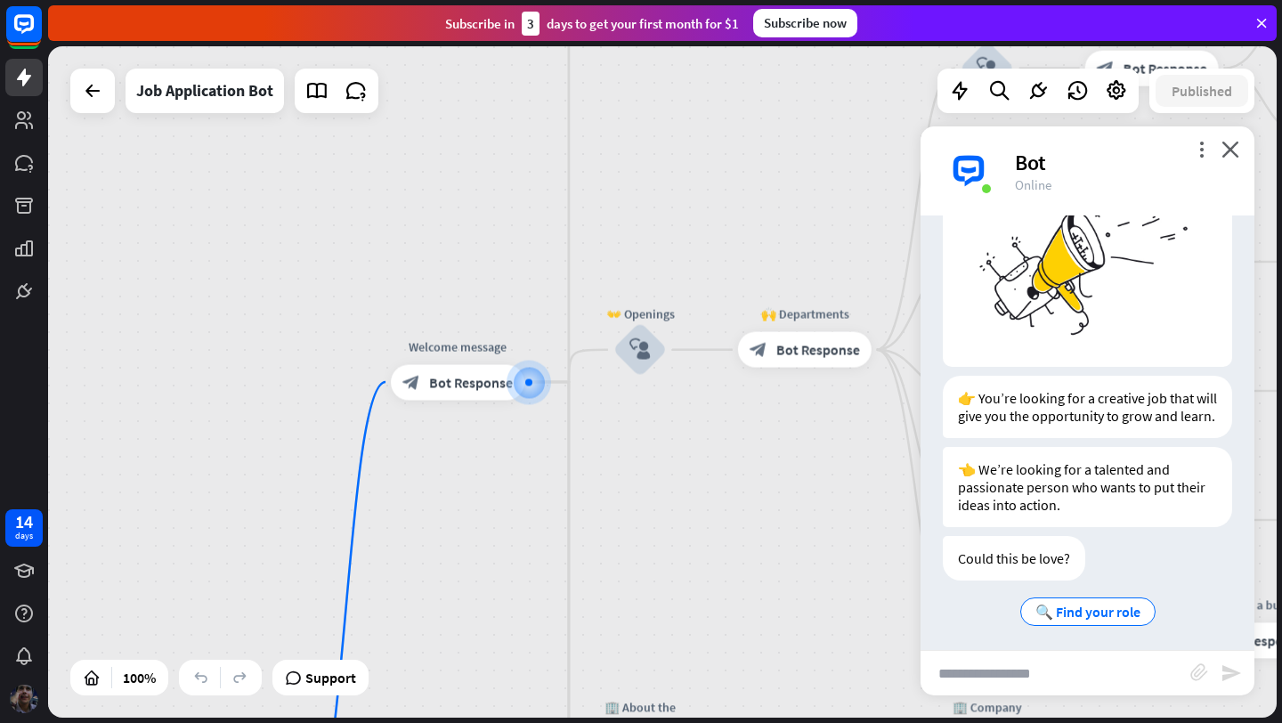
scroll to position [143, 0]
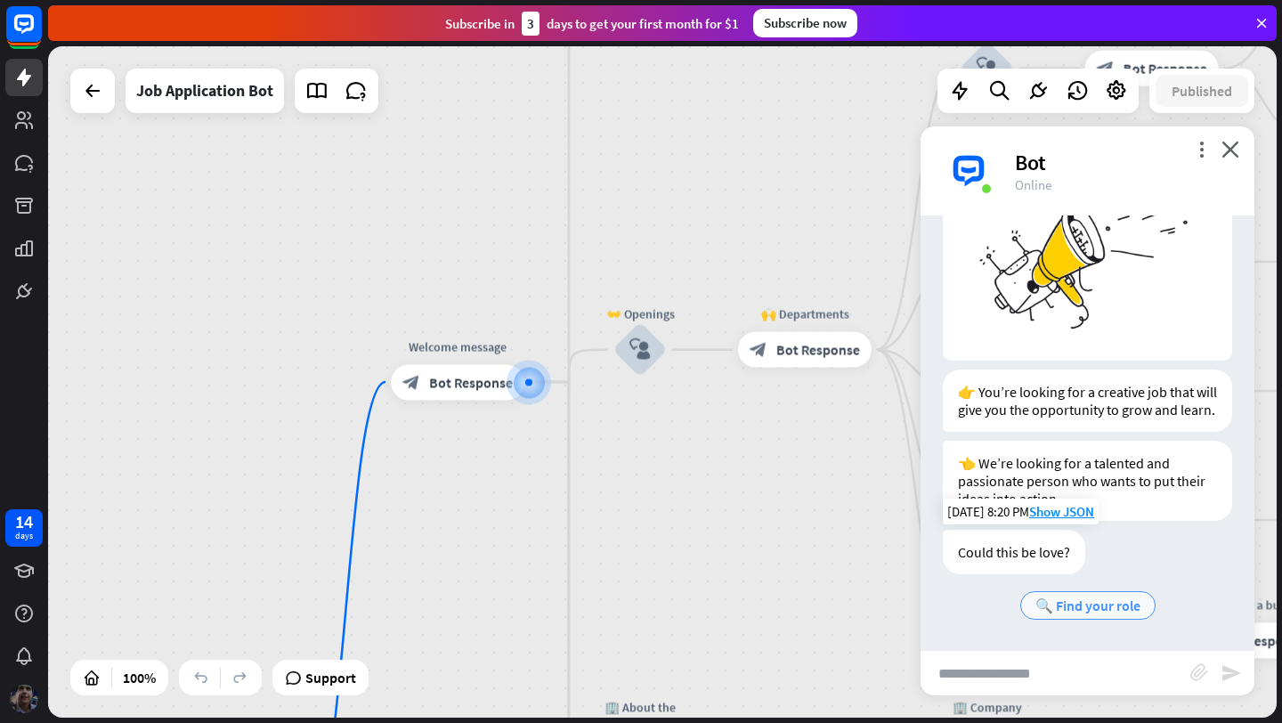
click at [1113, 603] on span "🔍 Find your role" at bounding box center [1087, 605] width 105 height 18
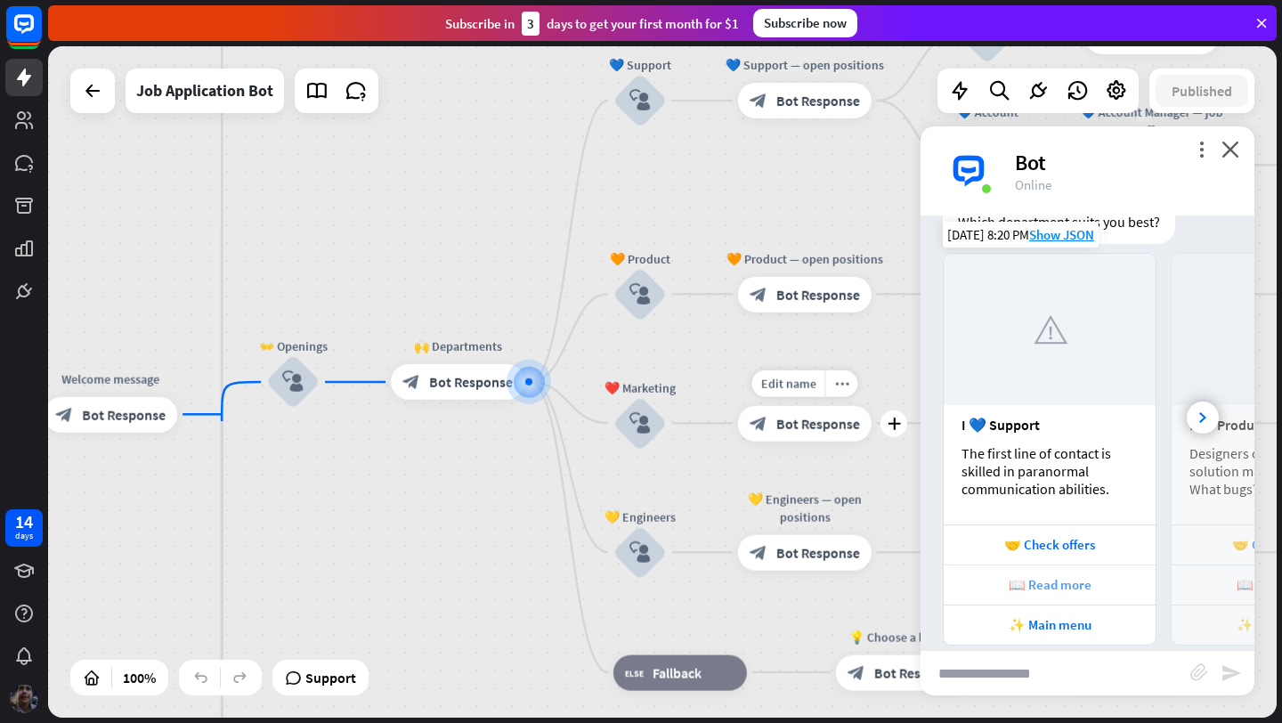
scroll to position [670, 0]
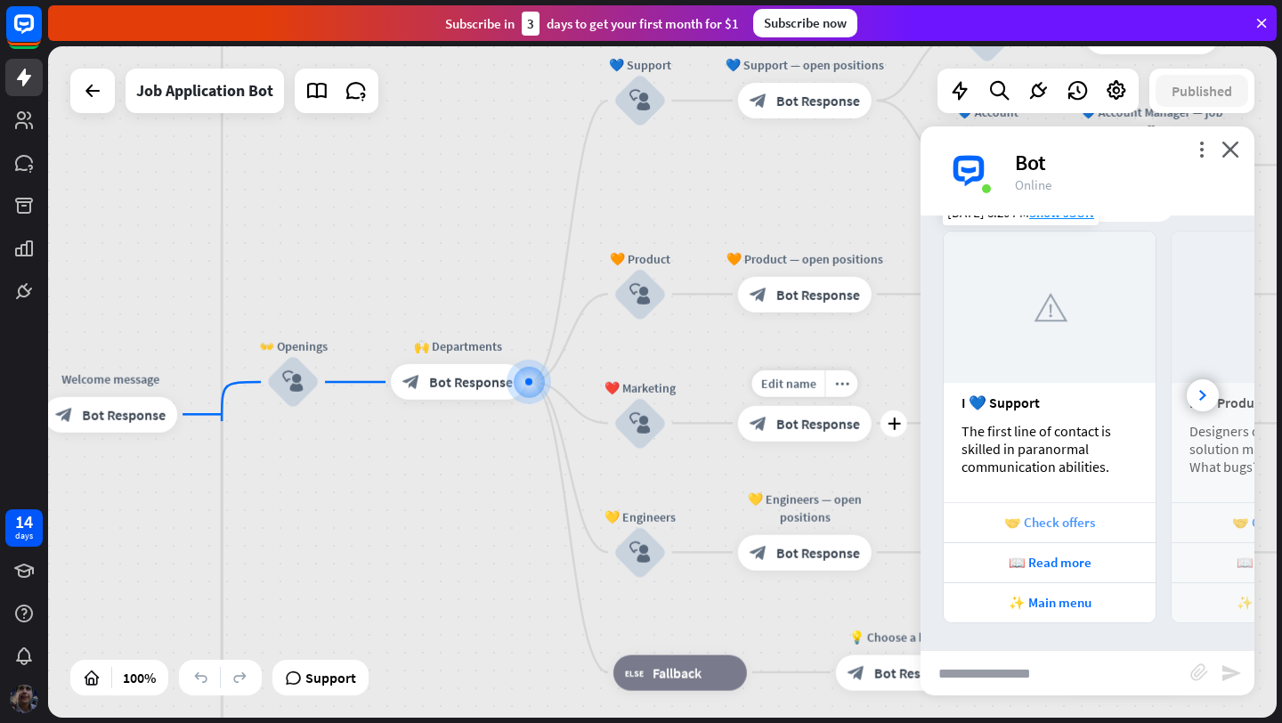
click at [1061, 526] on div "🤝 Check offers" at bounding box center [1049, 522] width 194 height 17
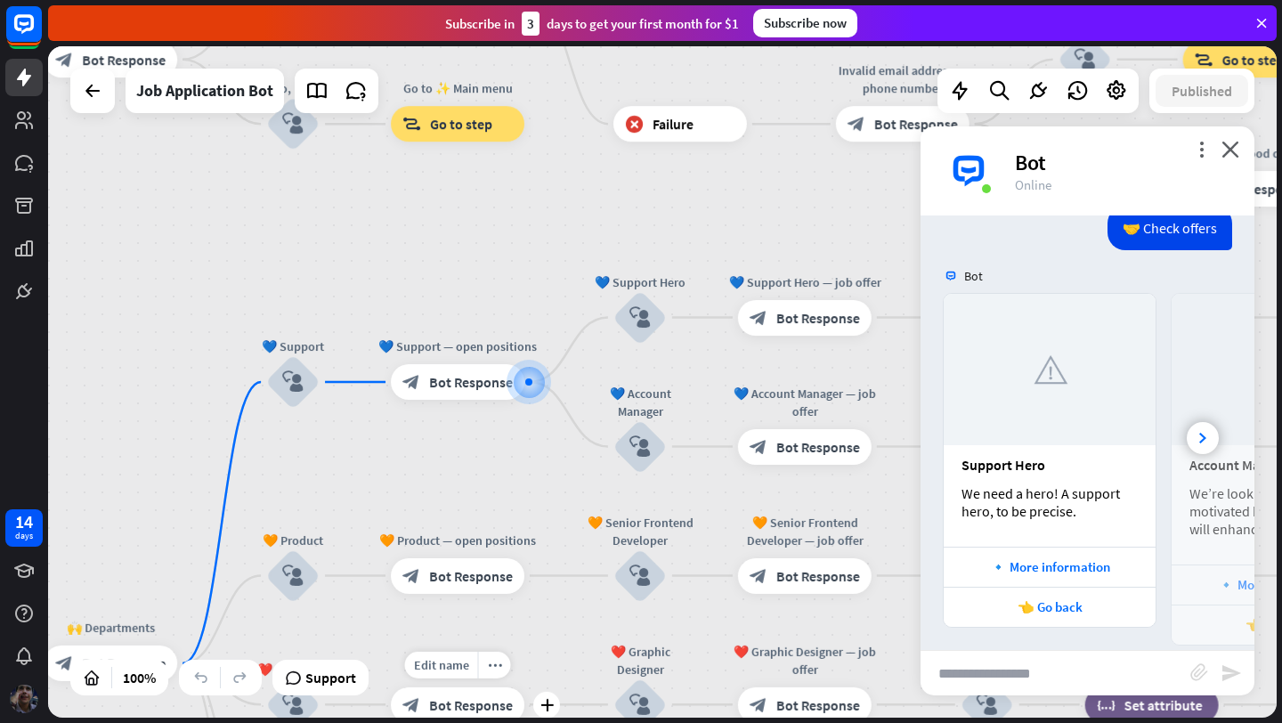
scroll to position [1153, 0]
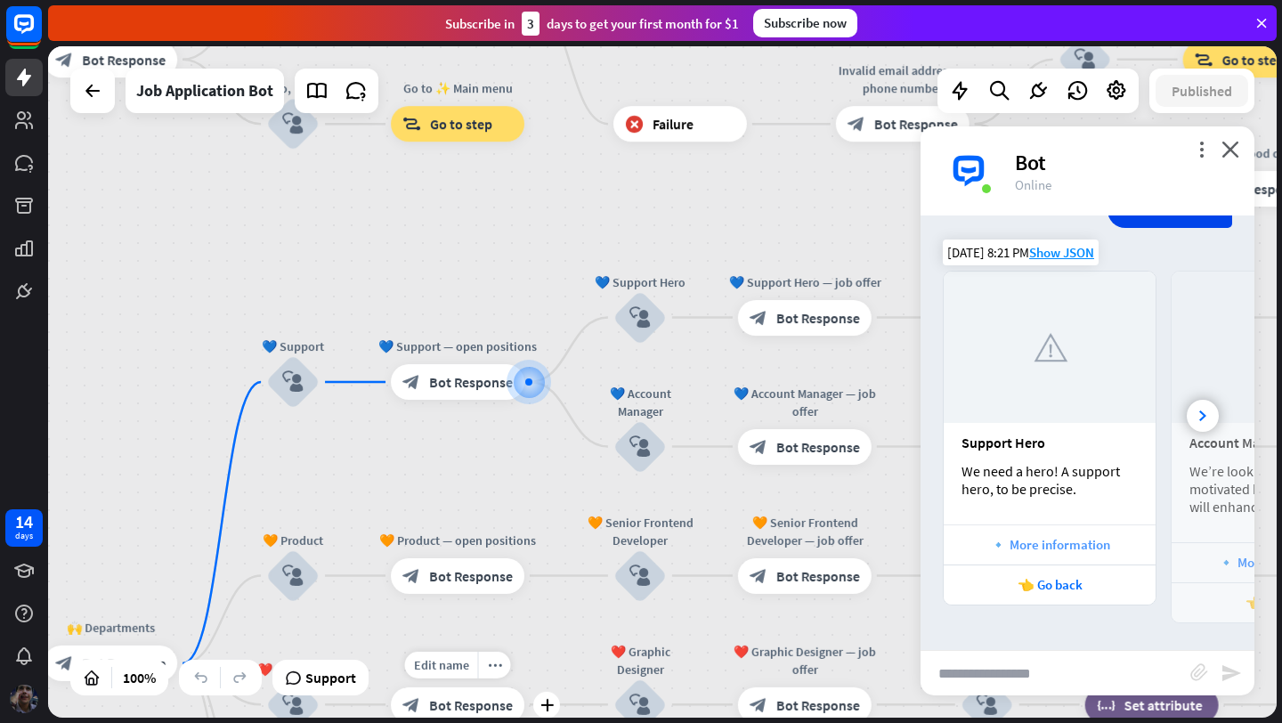
click at [1057, 547] on div "🔹 More information" at bounding box center [1049, 544] width 194 height 17
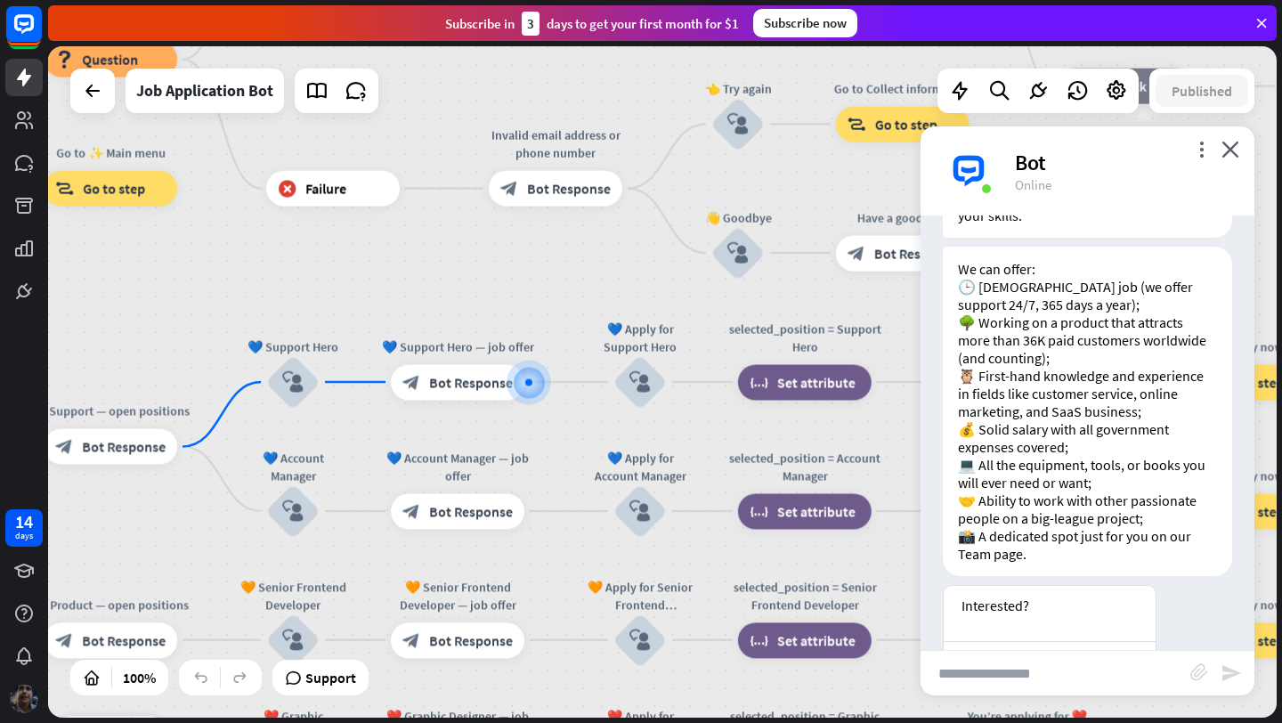
scroll to position [2150, 0]
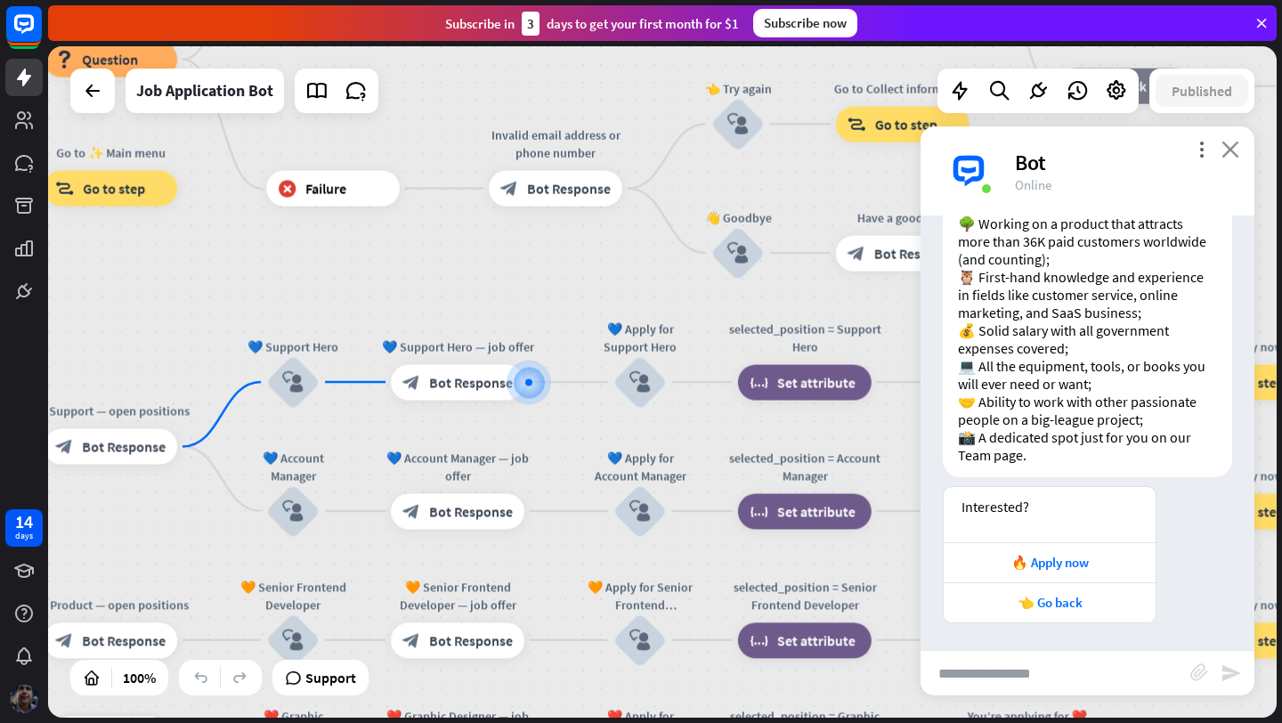
click at [1229, 149] on icon "close" at bounding box center [1230, 149] width 18 height 17
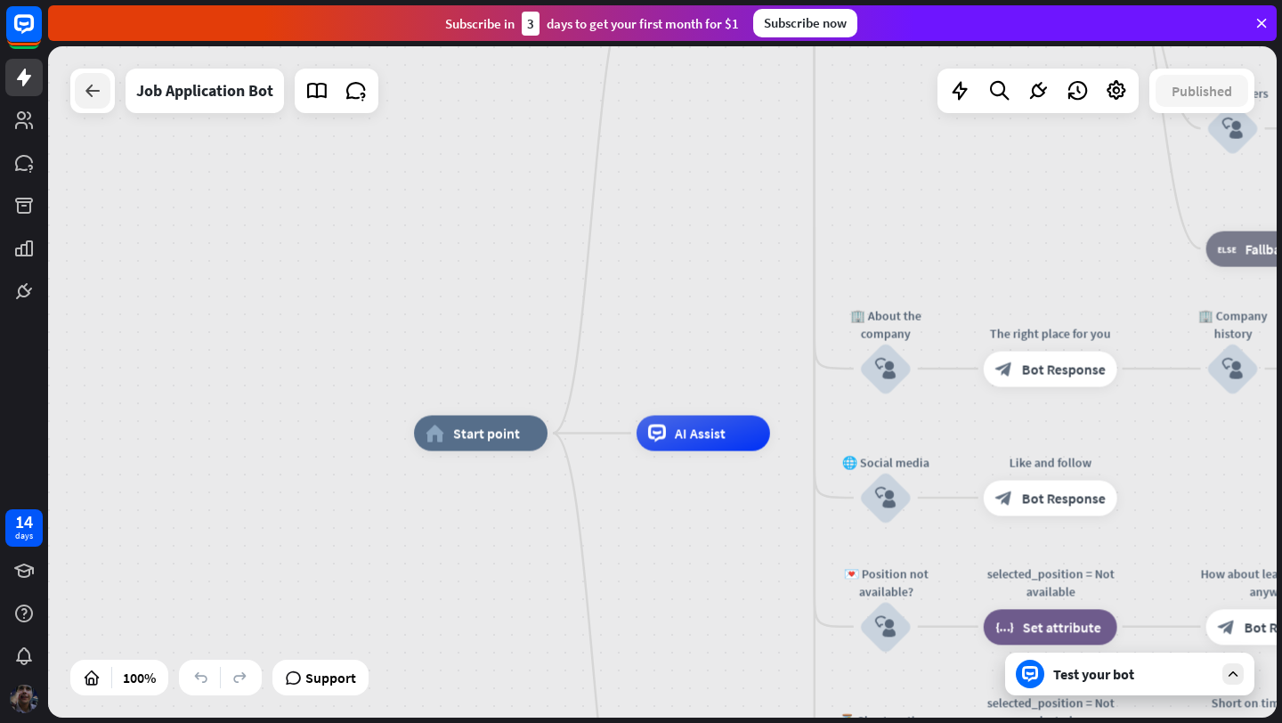
click at [89, 97] on icon at bounding box center [92, 90] width 21 height 21
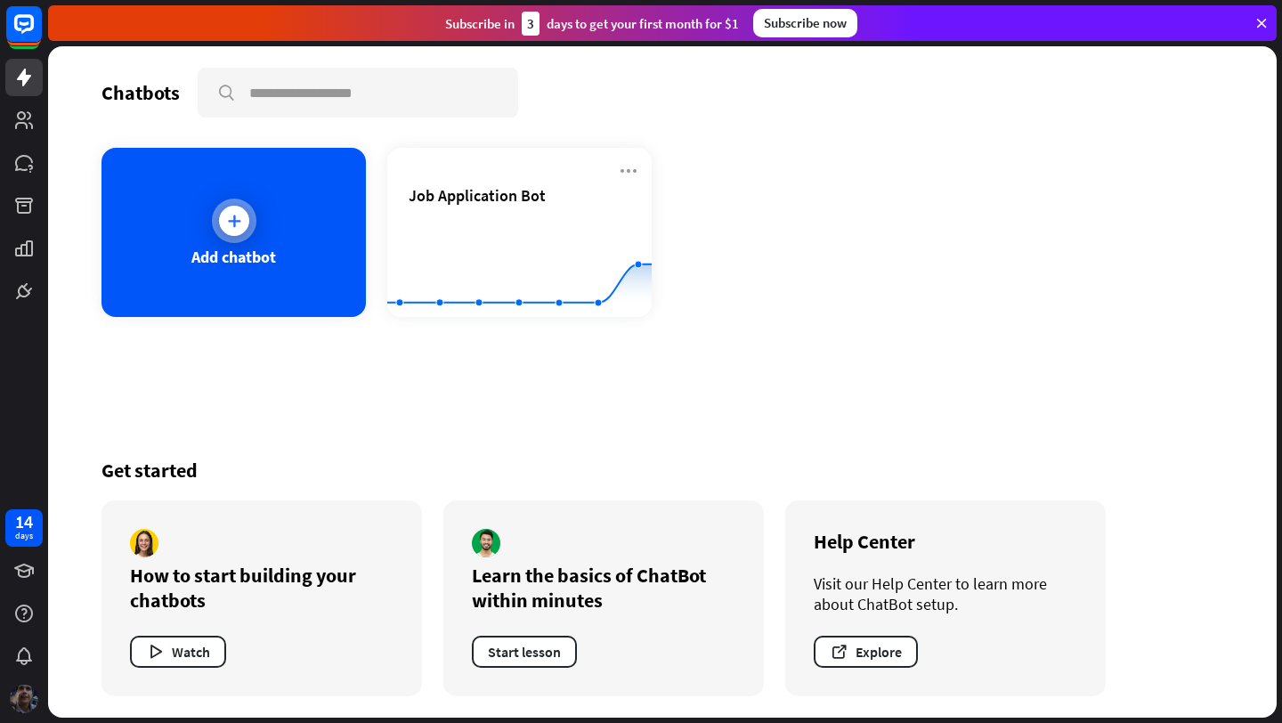
click at [244, 222] on div at bounding box center [234, 221] width 30 height 30
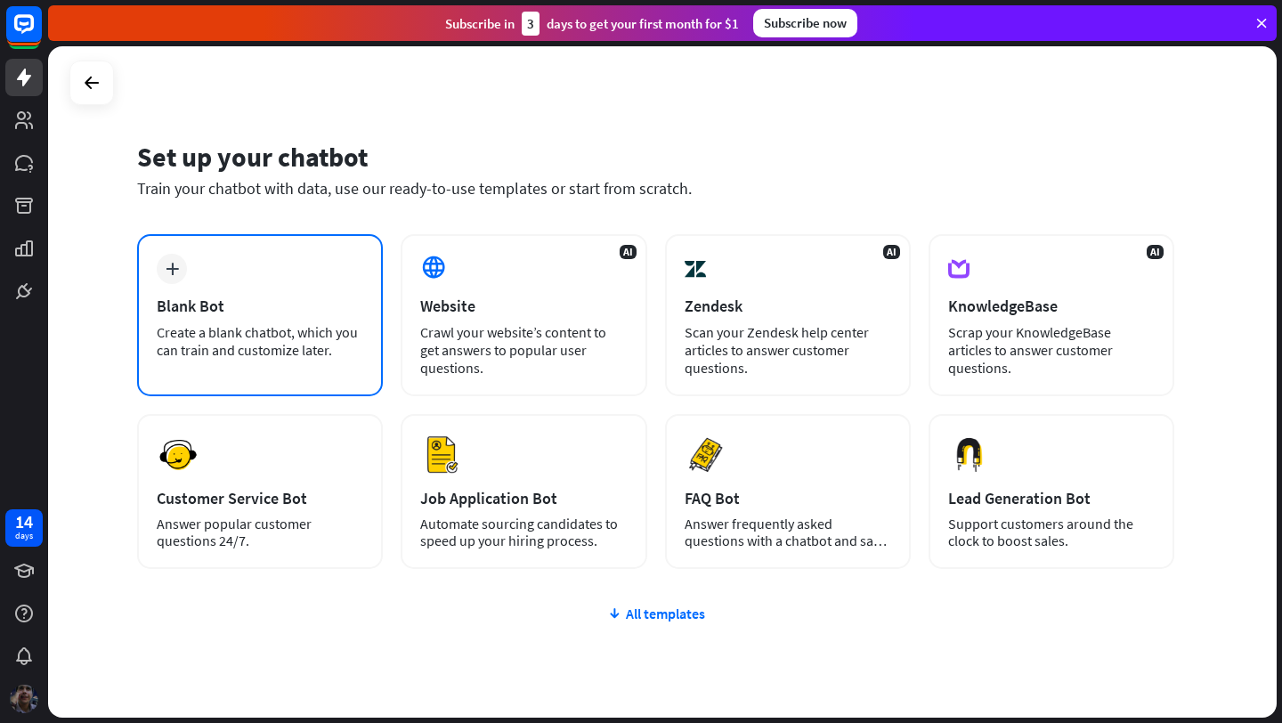
click at [322, 327] on div "Create a blank chatbot, which you can train and customize later." at bounding box center [260, 341] width 207 height 36
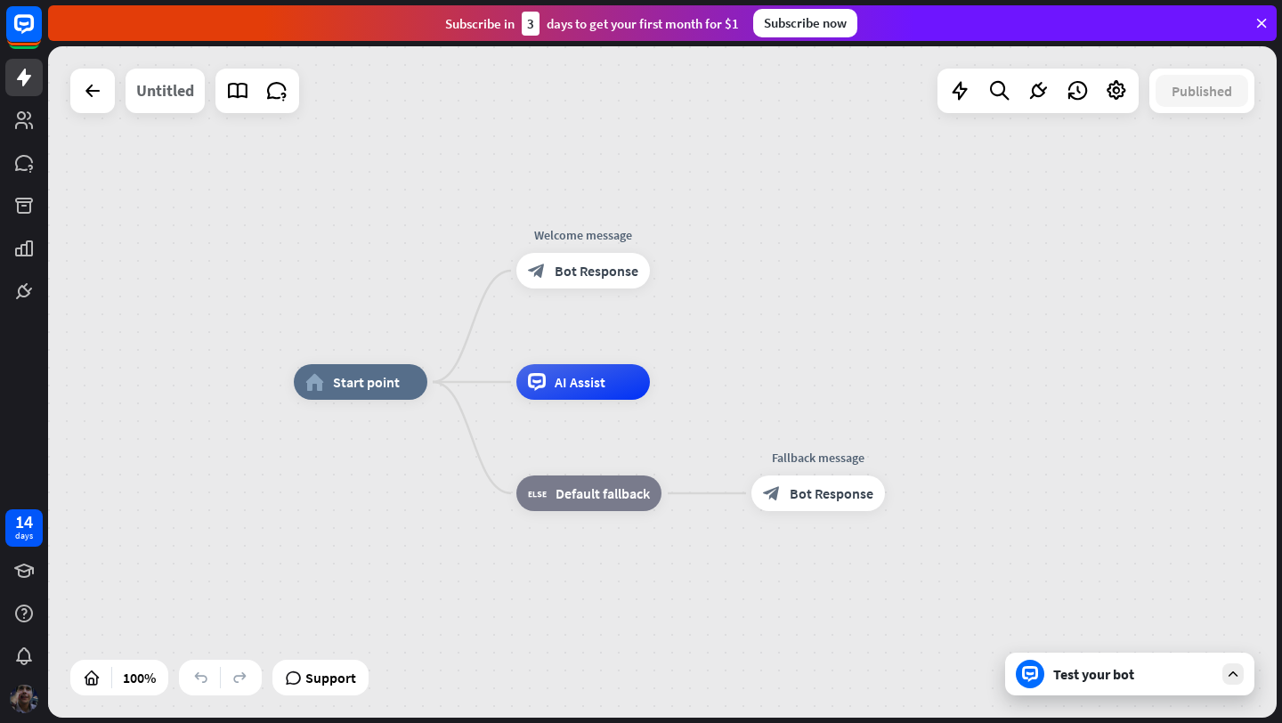
click at [178, 92] on div "Untitled" at bounding box center [165, 91] width 58 height 45
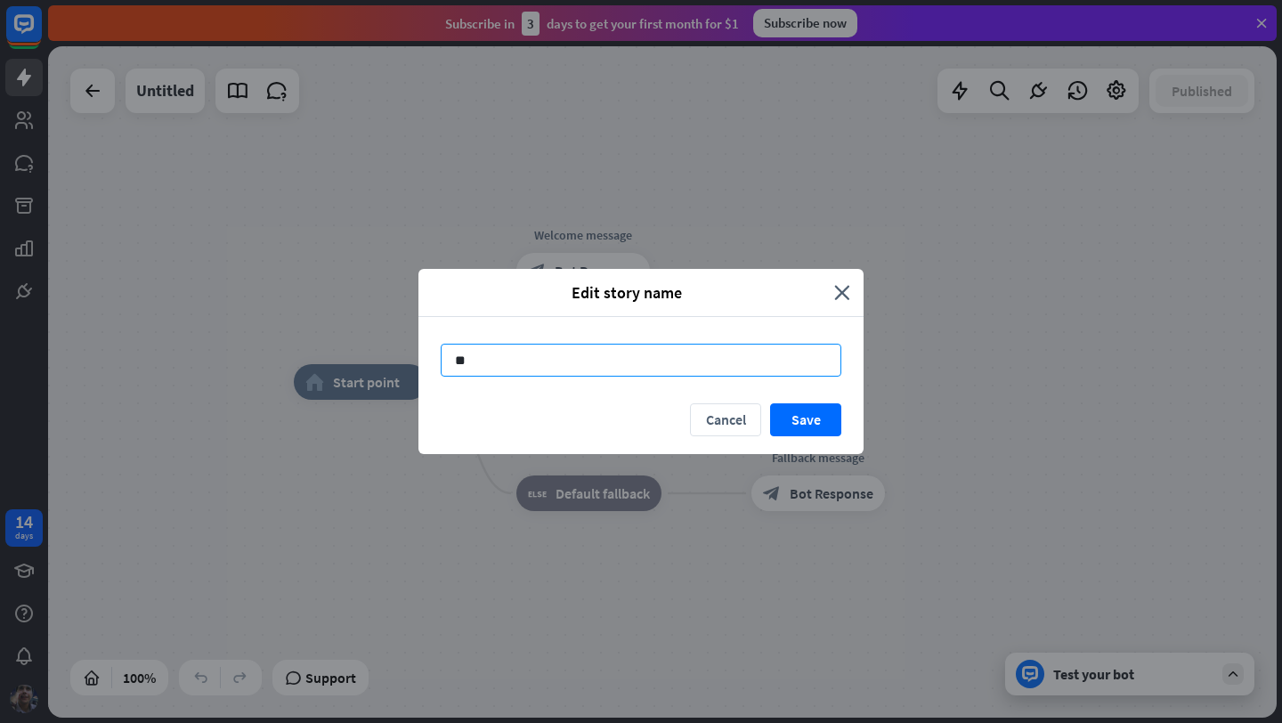
type input "*"
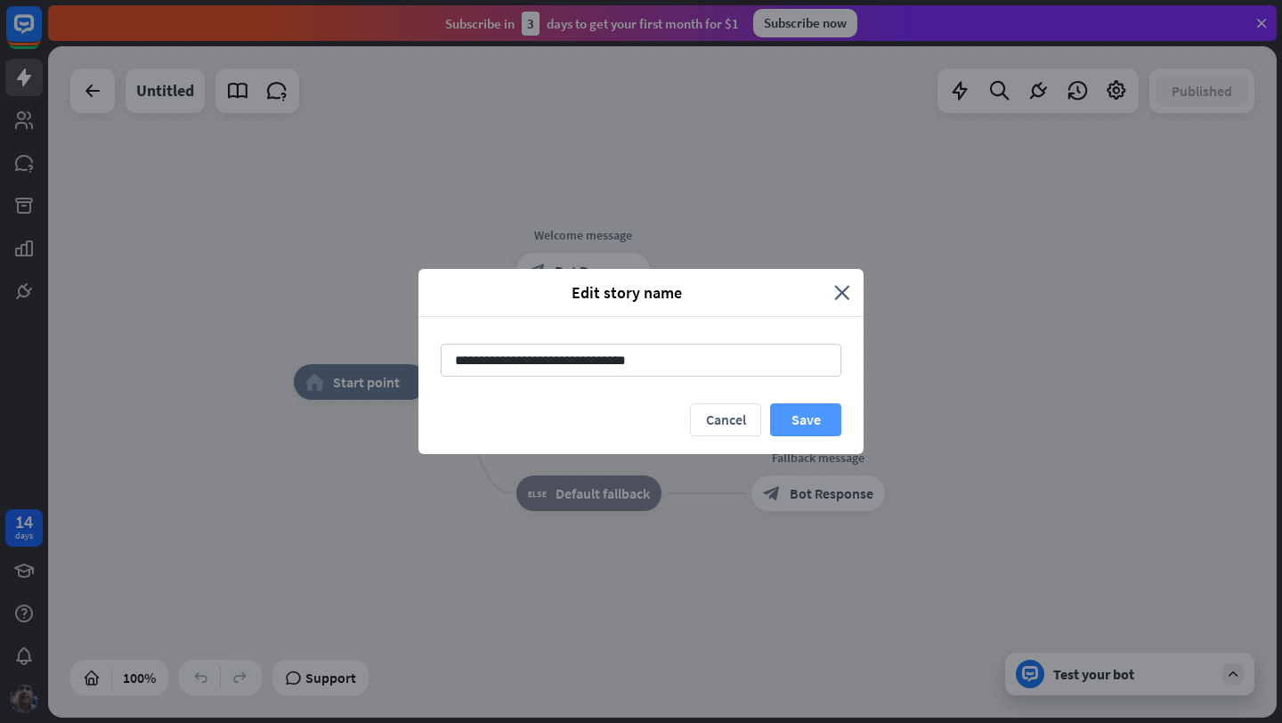
type input "**********"
click at [828, 421] on button "Save" at bounding box center [805, 419] width 71 height 33
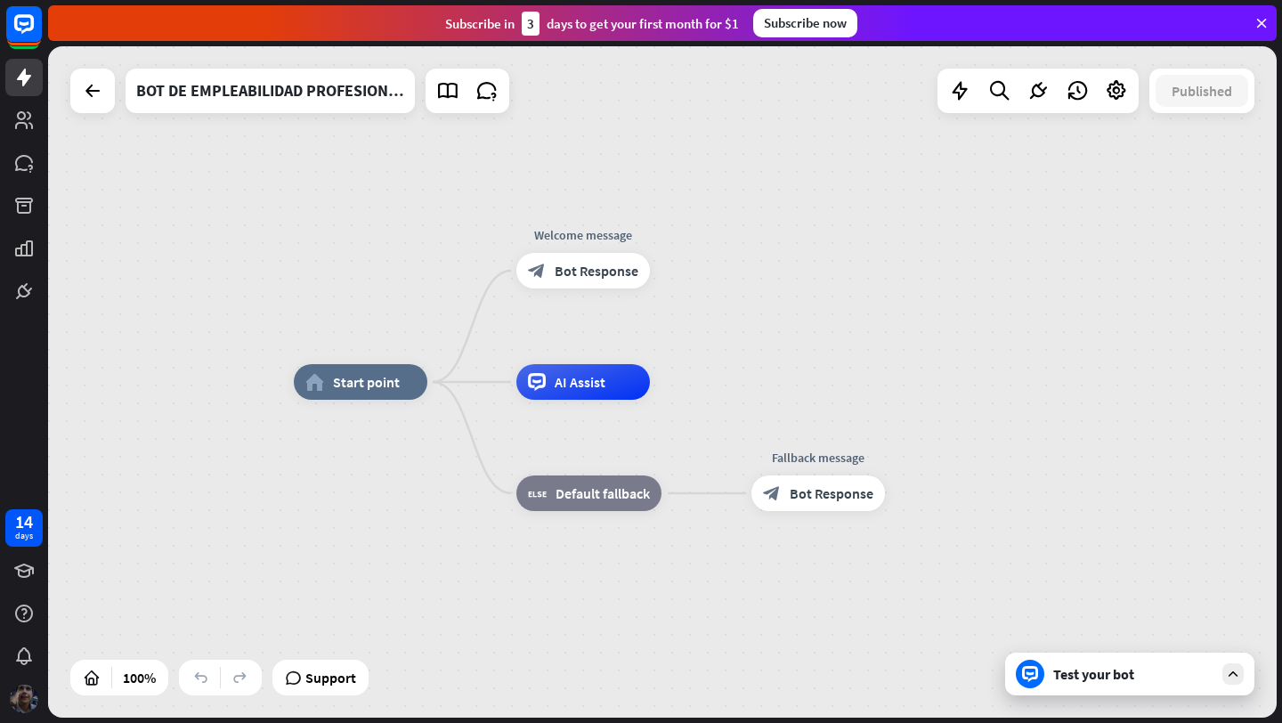
click at [95, 110] on div at bounding box center [92, 91] width 45 height 45
